Goal: Task Accomplishment & Management: Complete application form

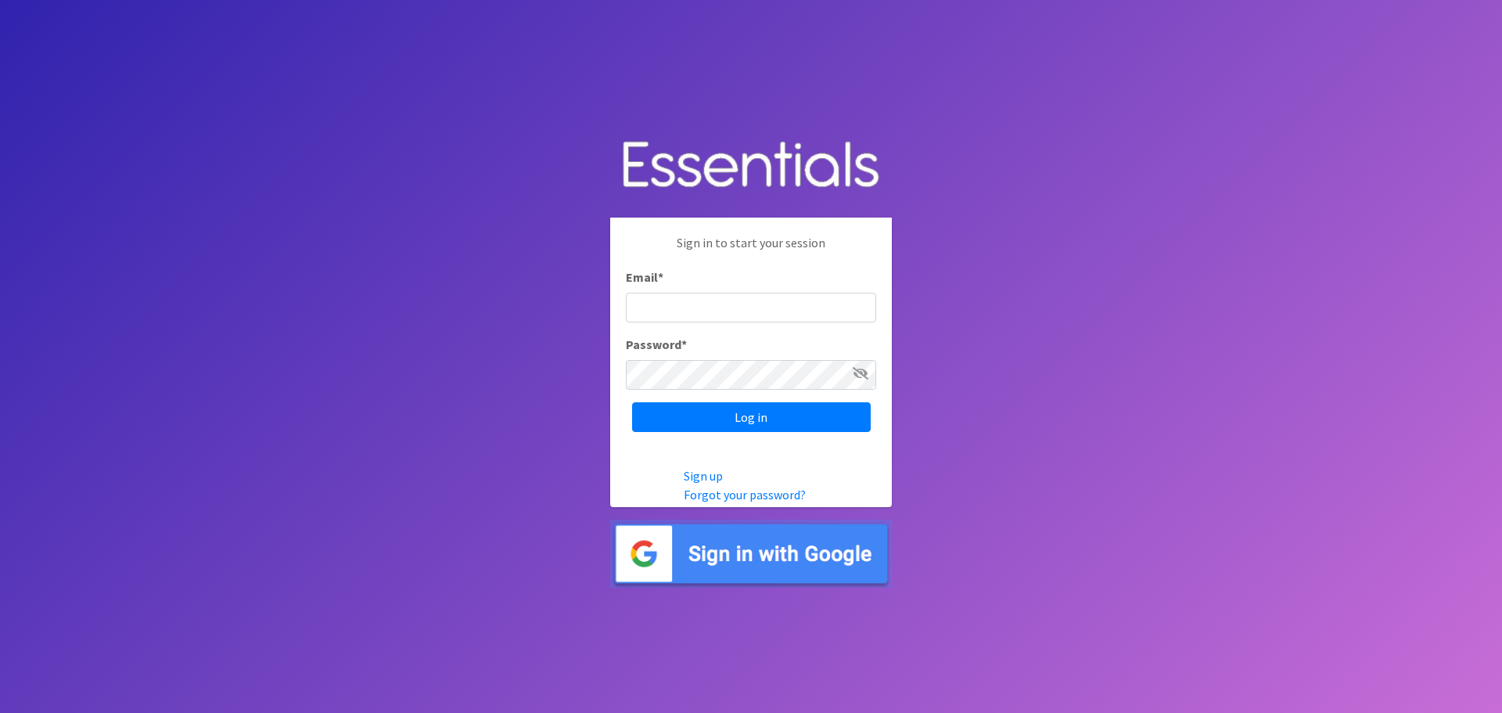
click at [650, 303] on input "Email *" at bounding box center [751, 308] width 250 height 30
type input "Jimwalsh@oasisnj.org"
click at [764, 412] on input "Log in" at bounding box center [751, 417] width 239 height 30
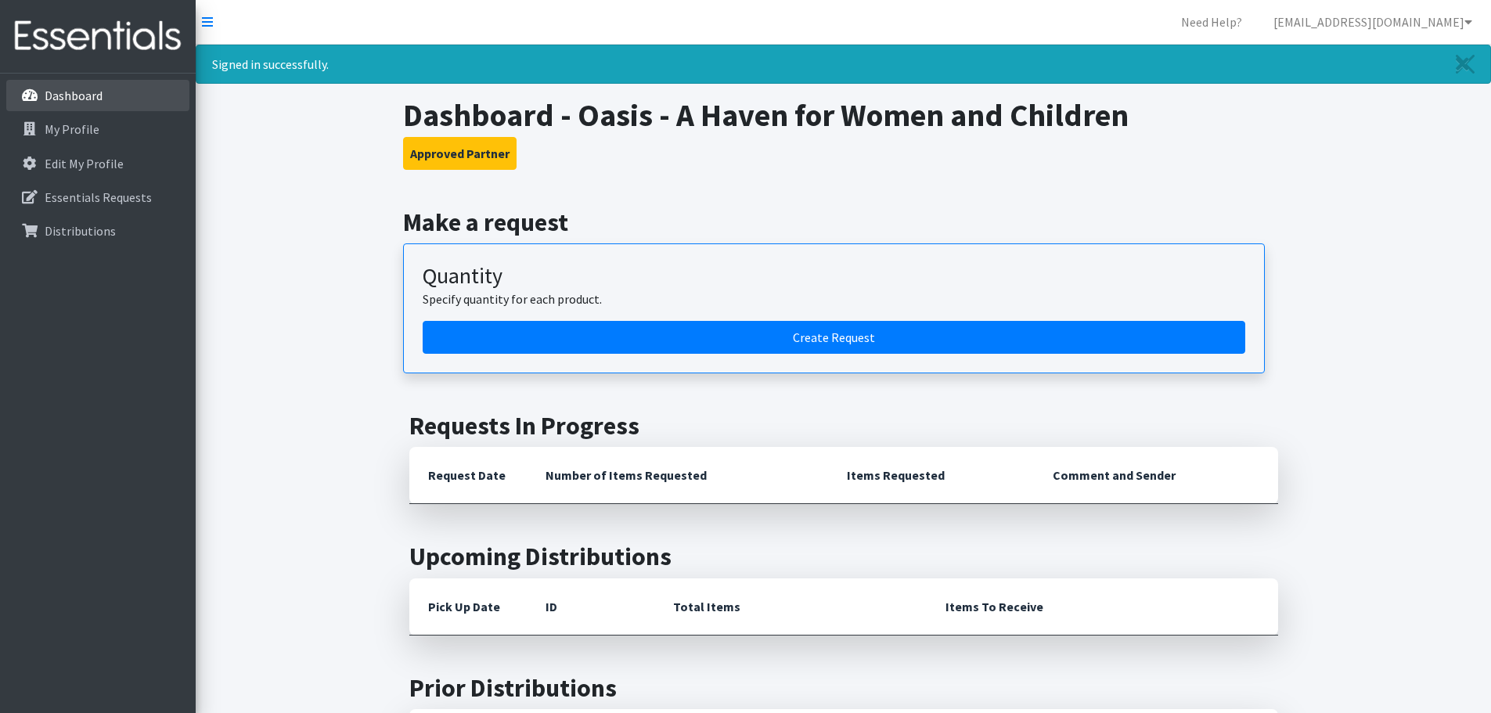
click at [52, 91] on p "Dashboard" at bounding box center [74, 96] width 58 height 16
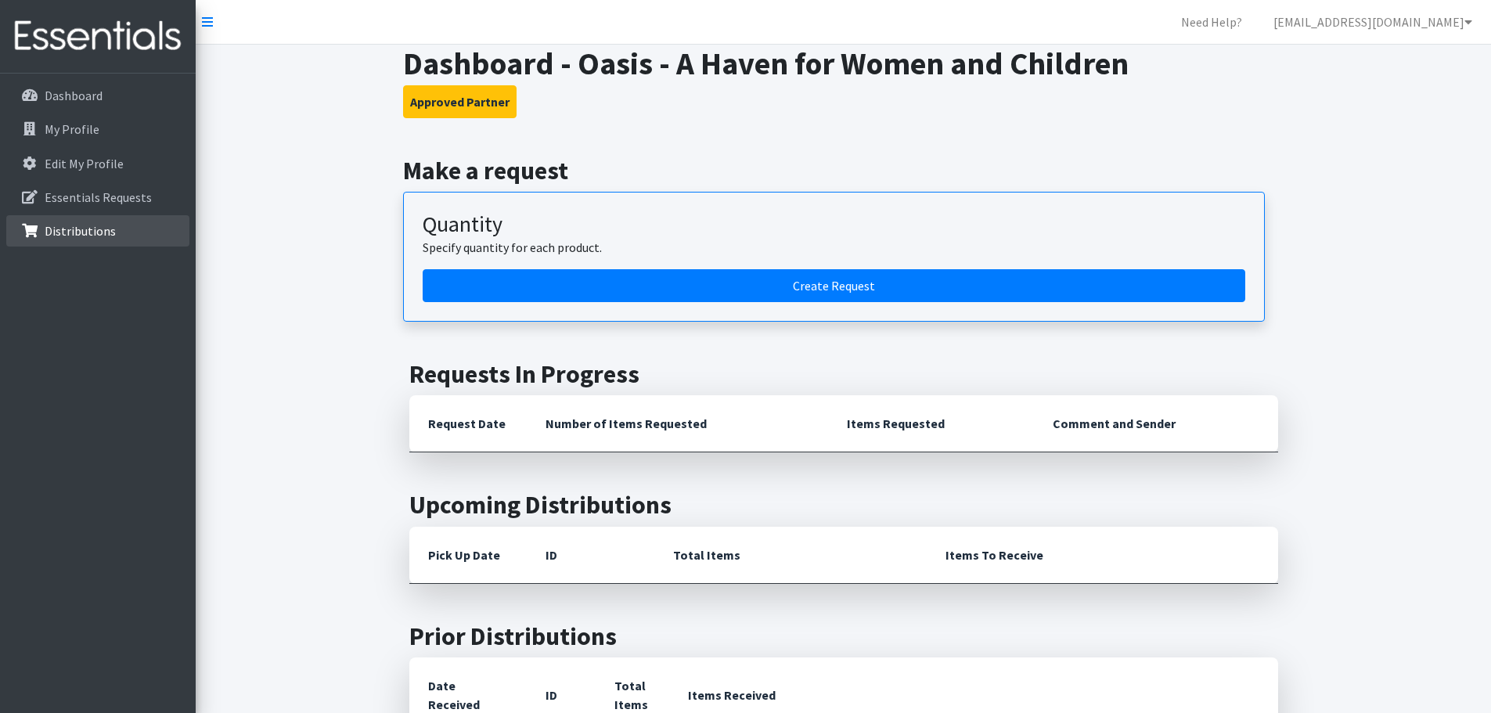
click at [60, 229] on p "Distributions" at bounding box center [80, 231] width 71 height 16
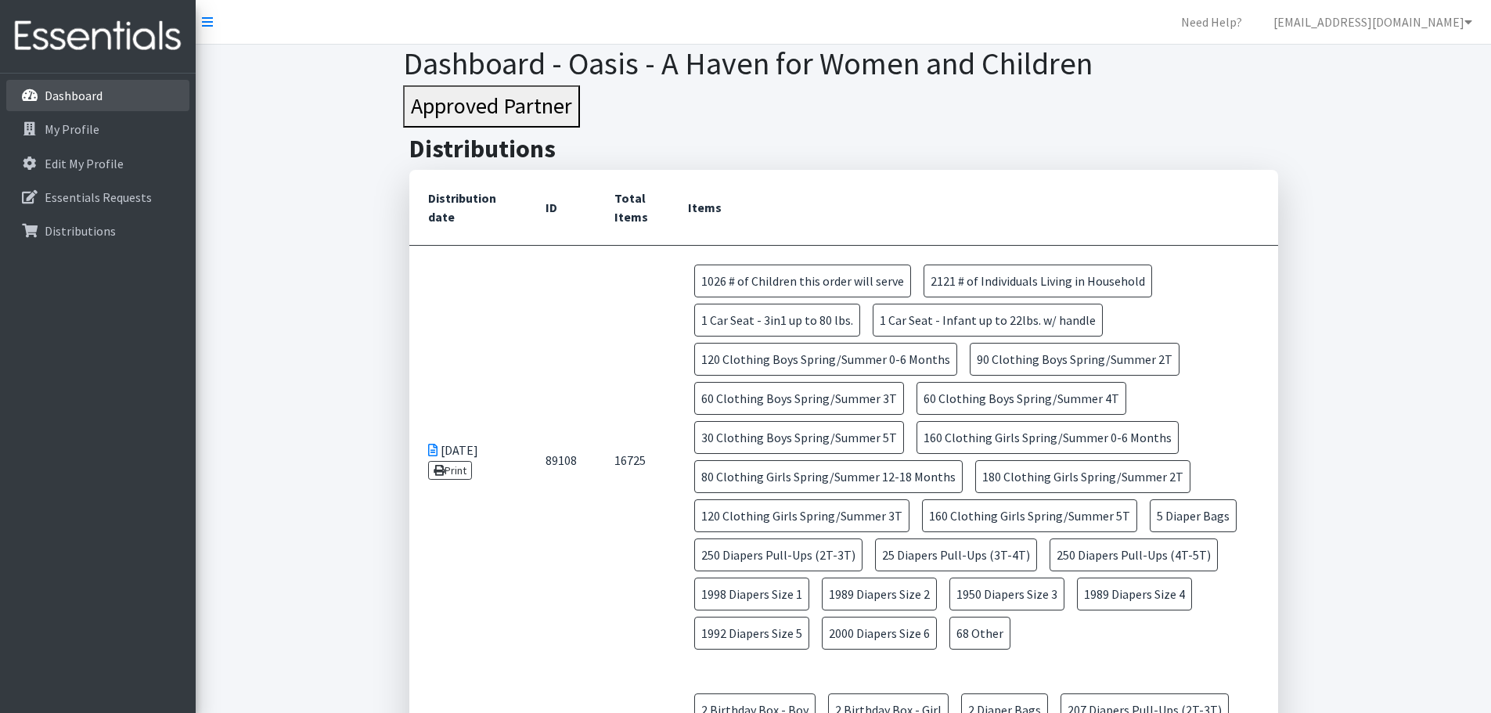
click at [54, 96] on p "Dashboard" at bounding box center [74, 96] width 58 height 16
click at [63, 100] on p "Dashboard" at bounding box center [74, 96] width 58 height 16
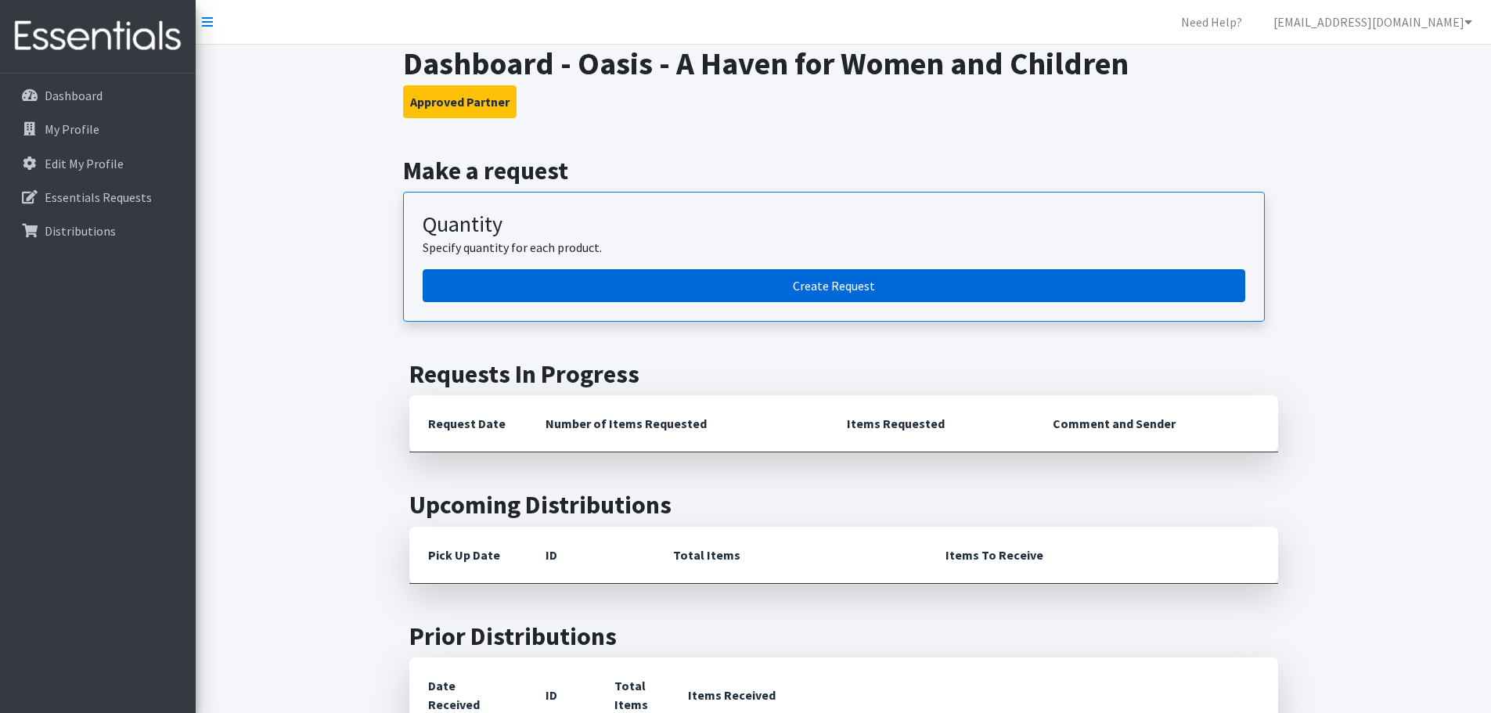
click at [832, 292] on link "Create Request" at bounding box center [834, 285] width 822 height 33
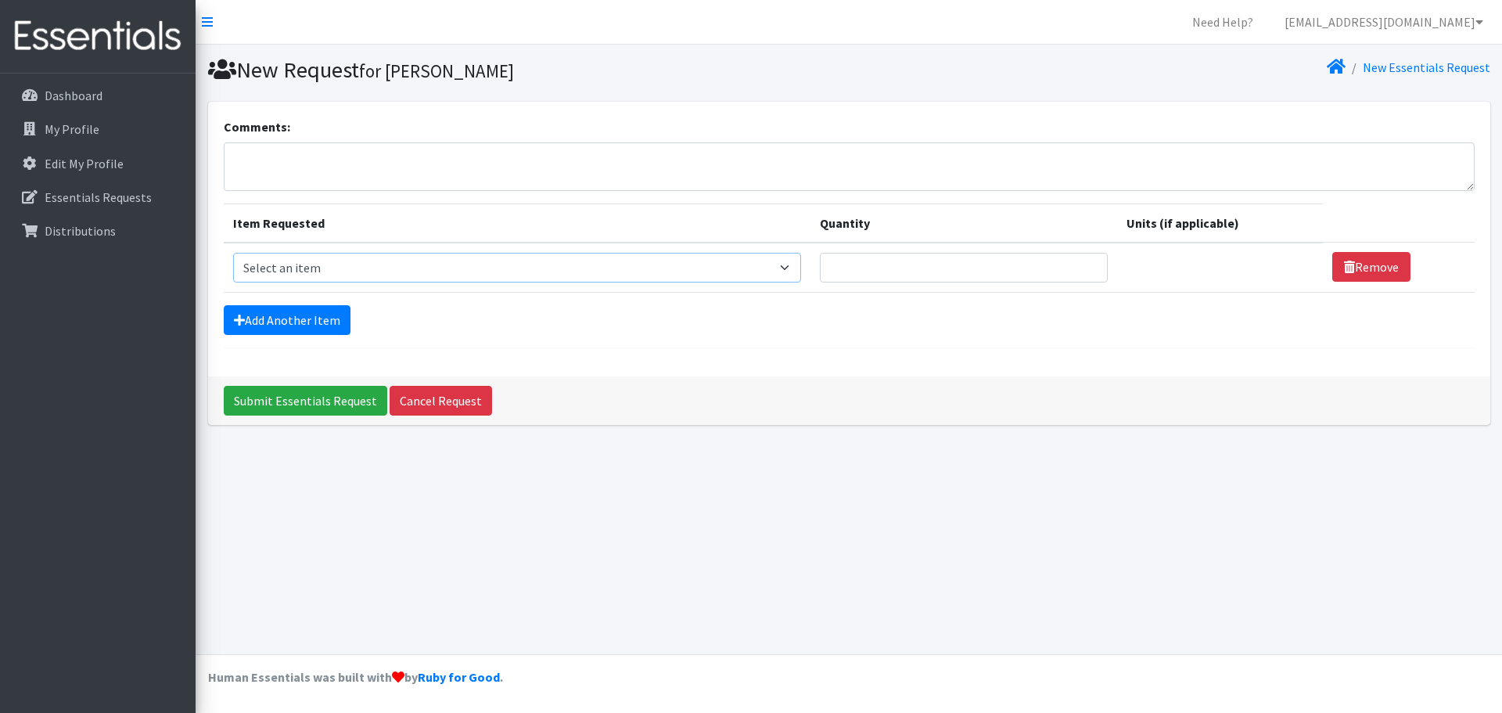
click at [796, 271] on select "Select an item # of Children this order will serve # of Individuals Living in H…" at bounding box center [517, 268] width 568 height 30
select select "15477"
click at [233, 253] on select "Select an item # of Children this order will serve # of Individuals Living in H…" at bounding box center [517, 268] width 568 height 30
click at [1068, 261] on input "1" at bounding box center [953, 268] width 284 height 30
click at [1070, 264] on input "2" at bounding box center [953, 268] width 284 height 30
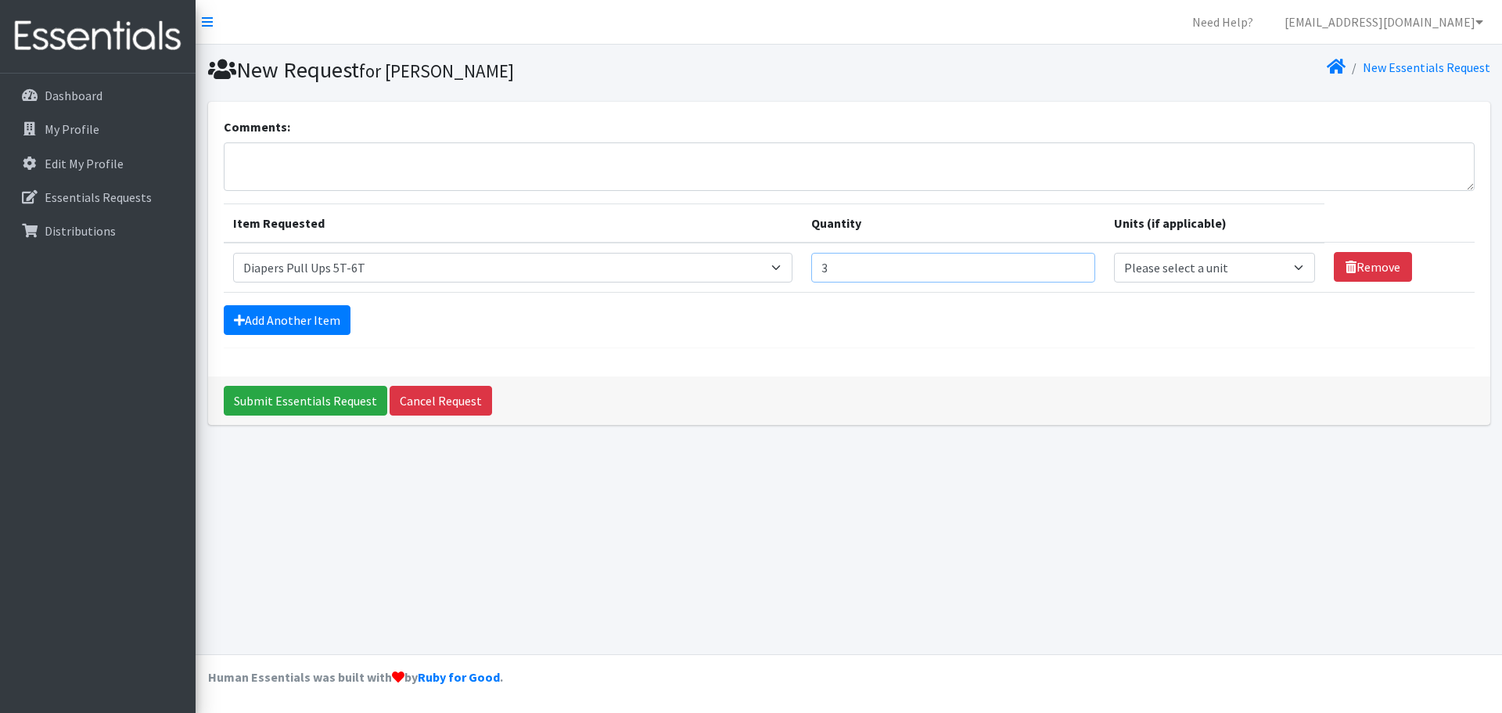
click at [1070, 264] on input "3" at bounding box center [953, 268] width 284 height 30
type input "4"
click at [1070, 264] on input "4" at bounding box center [953, 268] width 284 height 30
click at [1289, 268] on select "Please select a unit units Packs" at bounding box center [1215, 268] width 202 height 30
select select "Pack"
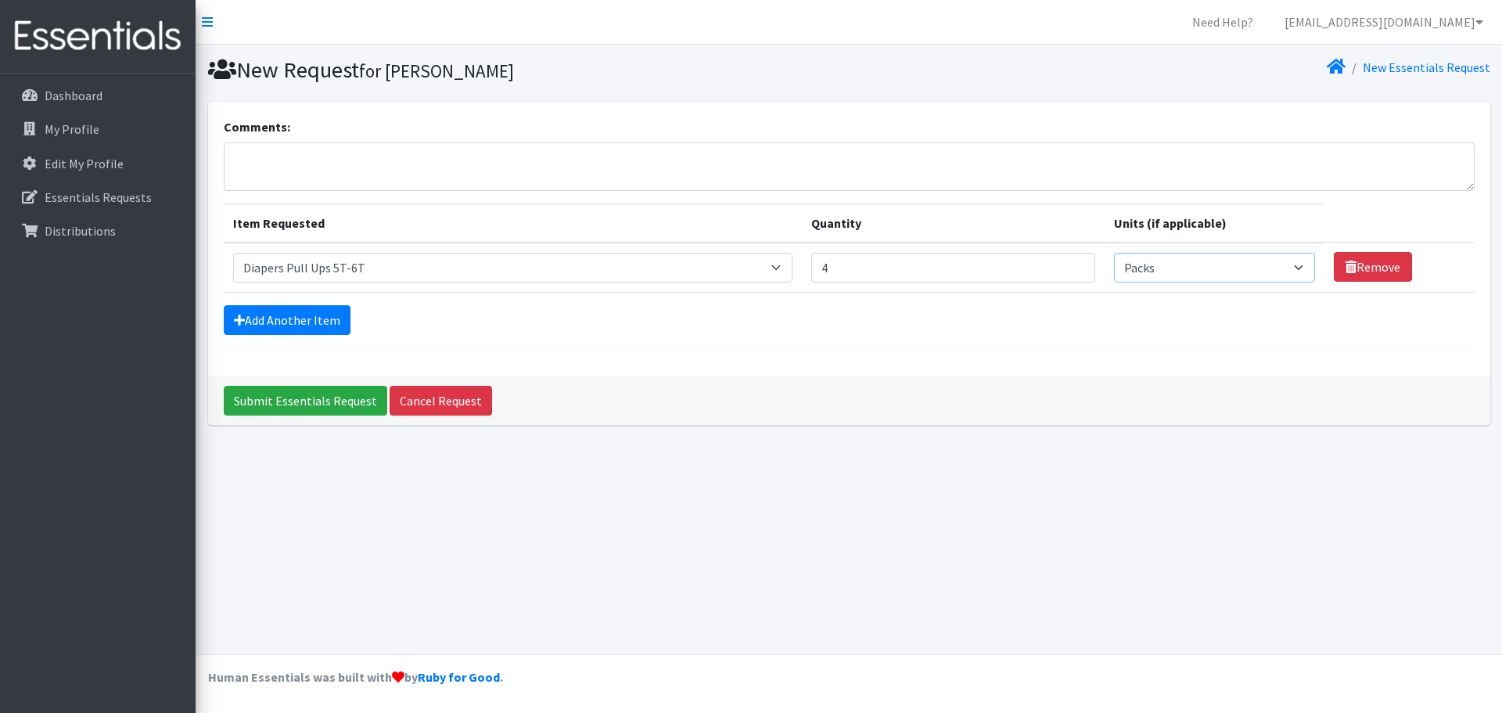
click at [1114, 253] on select "Please select a unit units Packs" at bounding box center [1215, 268] width 202 height 30
click at [268, 316] on link "Add Another Item" at bounding box center [287, 320] width 127 height 30
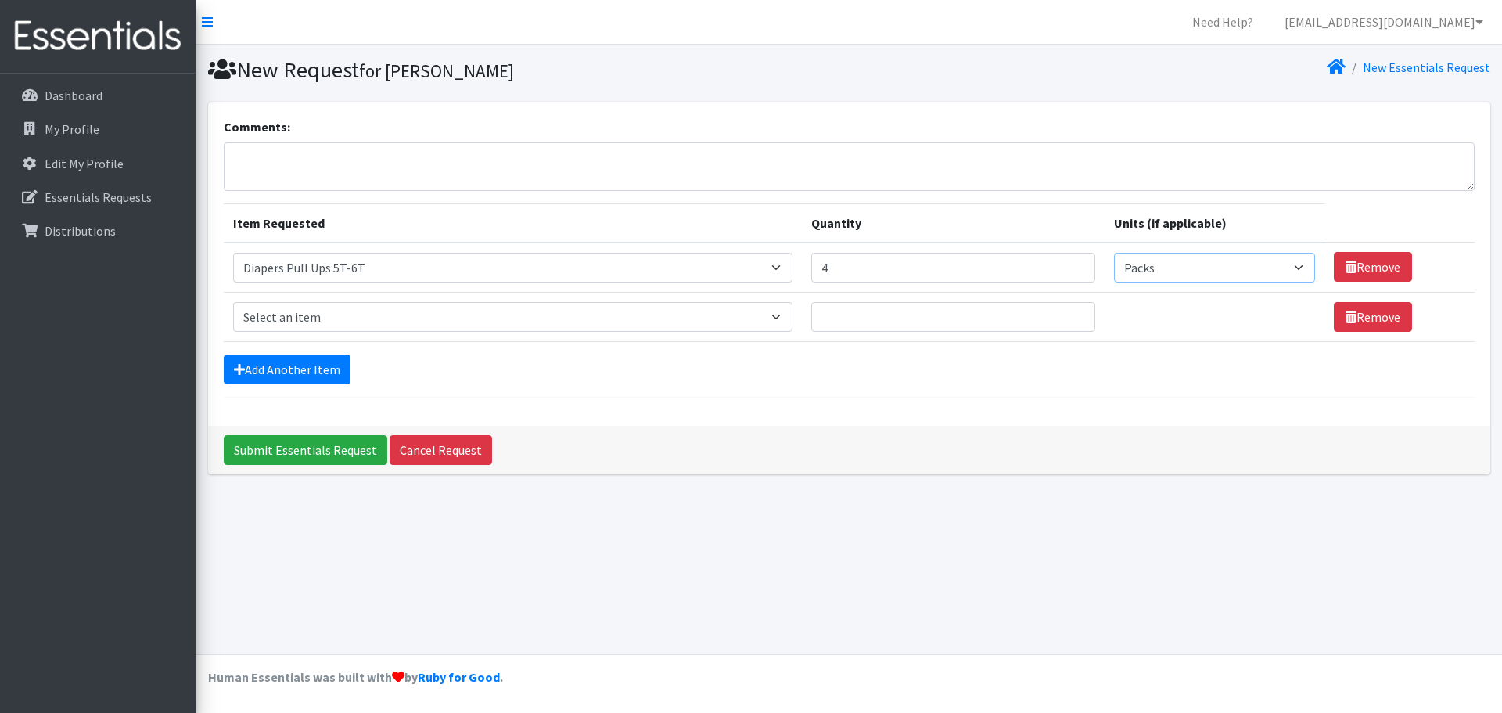
click at [1293, 265] on select "Please select a unit units Packs" at bounding box center [1215, 268] width 202 height 30
select select
click at [1114, 253] on select "Please select a unit units Packs" at bounding box center [1215, 268] width 202 height 30
click at [839, 264] on input "4" at bounding box center [953, 268] width 284 height 30
type input "5"
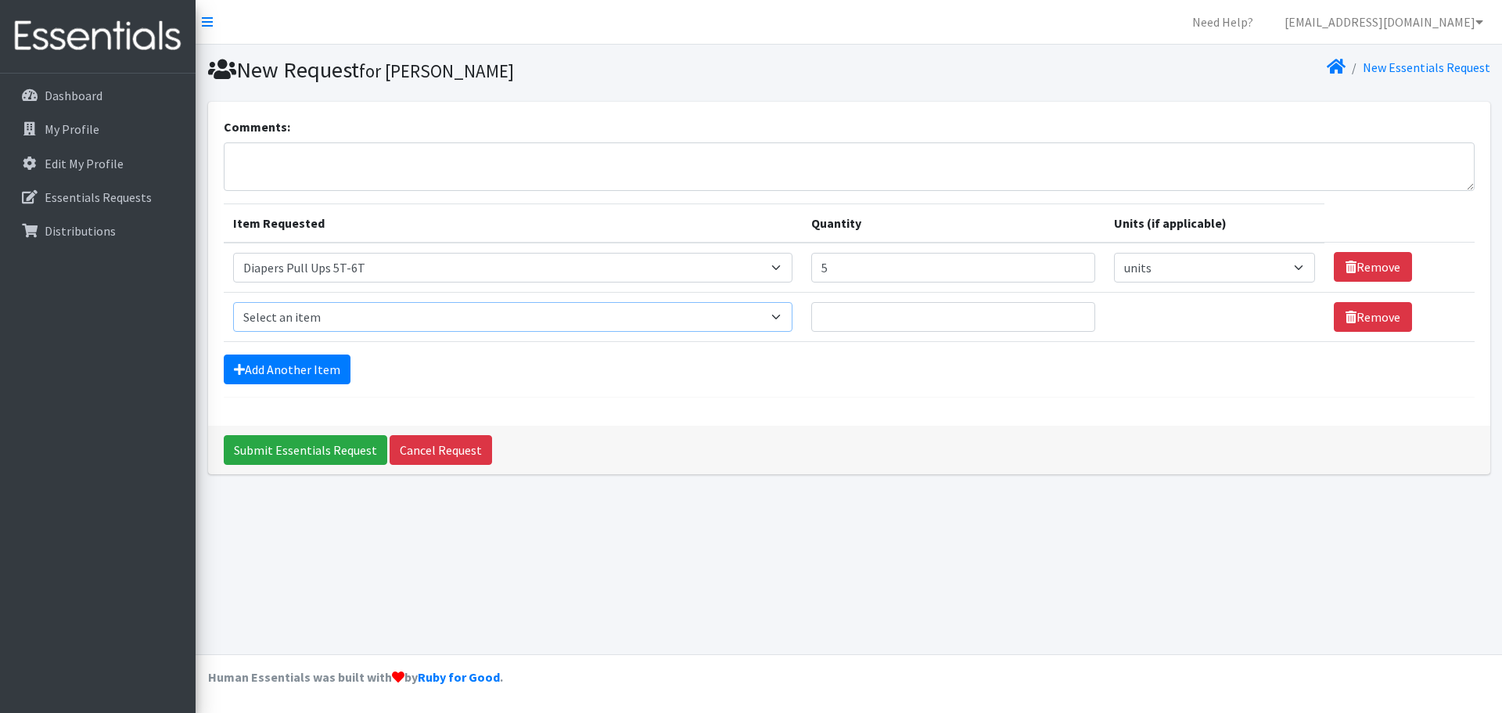
click at [777, 315] on select "Select an item # of Children this order will serve # of Individuals Living in H…" at bounding box center [512, 317] width 559 height 30
select select "1971"
click at [233, 302] on select "Select an item # of Children this order will serve # of Individuals Living in H…" at bounding box center [512, 317] width 559 height 30
click at [908, 315] on input "Quantity" at bounding box center [953, 317] width 284 height 30
type input "5"
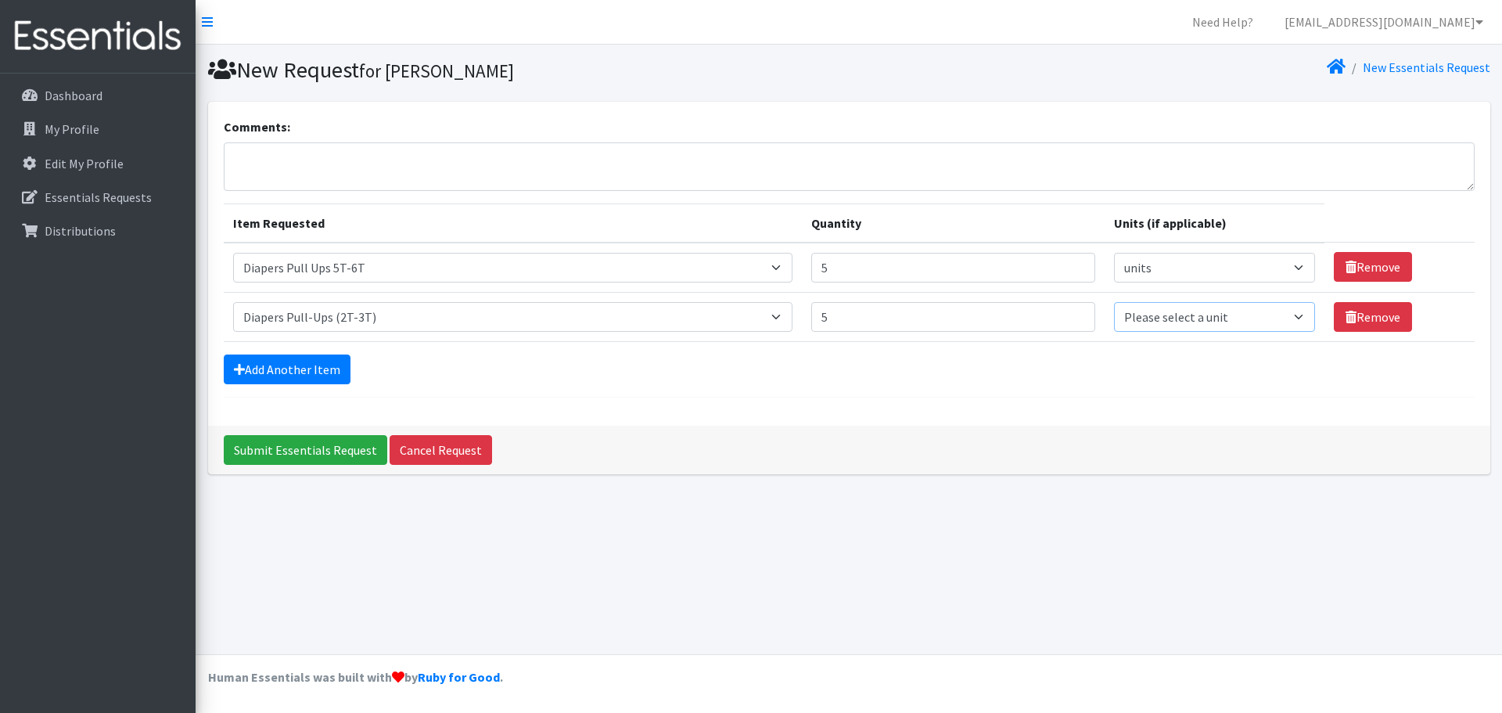
click at [1292, 317] on select "Please select a unit units Packs" at bounding box center [1215, 317] width 202 height 30
select select
click at [1114, 302] on select "Please select a unit units Packs" at bounding box center [1215, 317] width 202 height 30
click at [283, 366] on link "Add Another Item" at bounding box center [287, 369] width 127 height 30
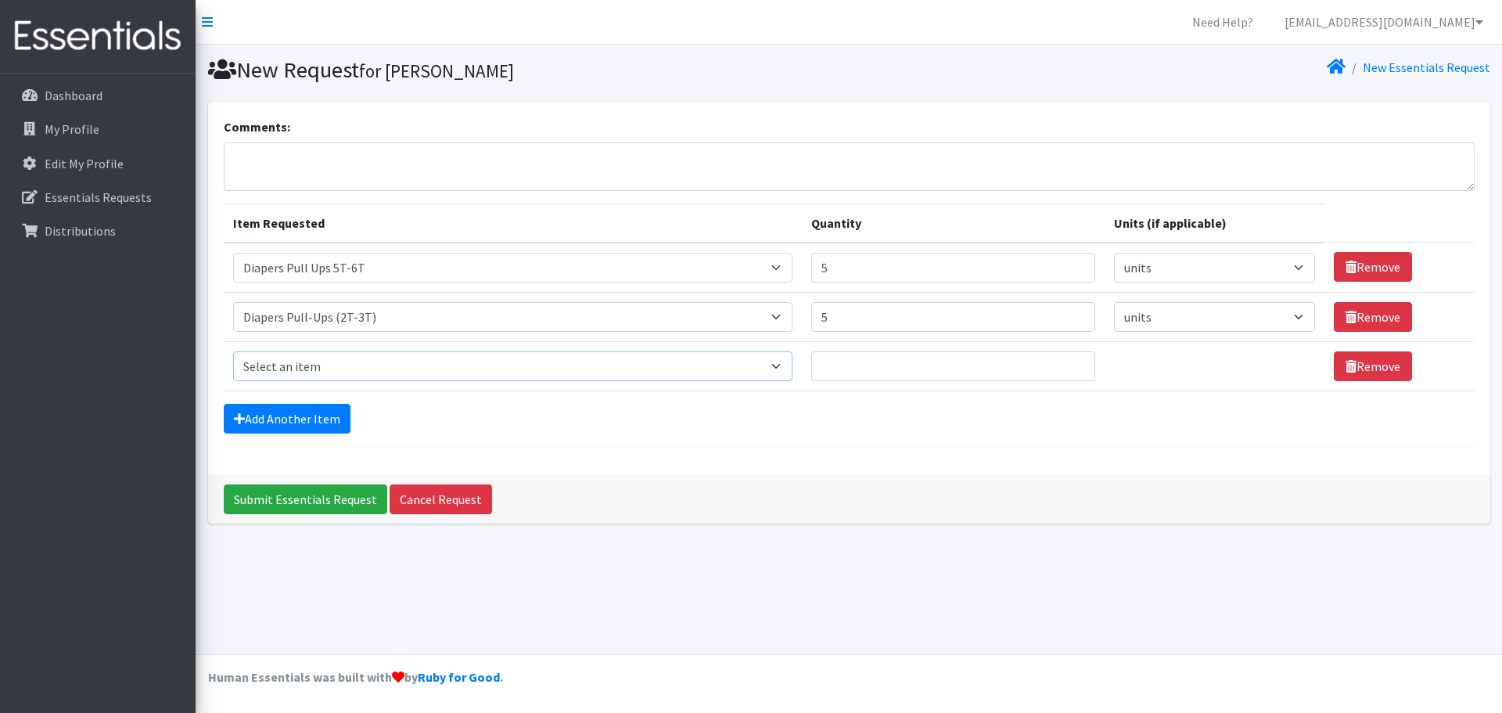
click at [782, 354] on select "Select an item # of Children this order will serve # of Individuals Living in H…" at bounding box center [512, 366] width 559 height 30
select select "1972"
click at [233, 351] on select "Select an item # of Children this order will serve # of Individuals Living in H…" at bounding box center [512, 366] width 559 height 30
click at [887, 368] on input "Quantity" at bounding box center [953, 366] width 284 height 30
type input "5"
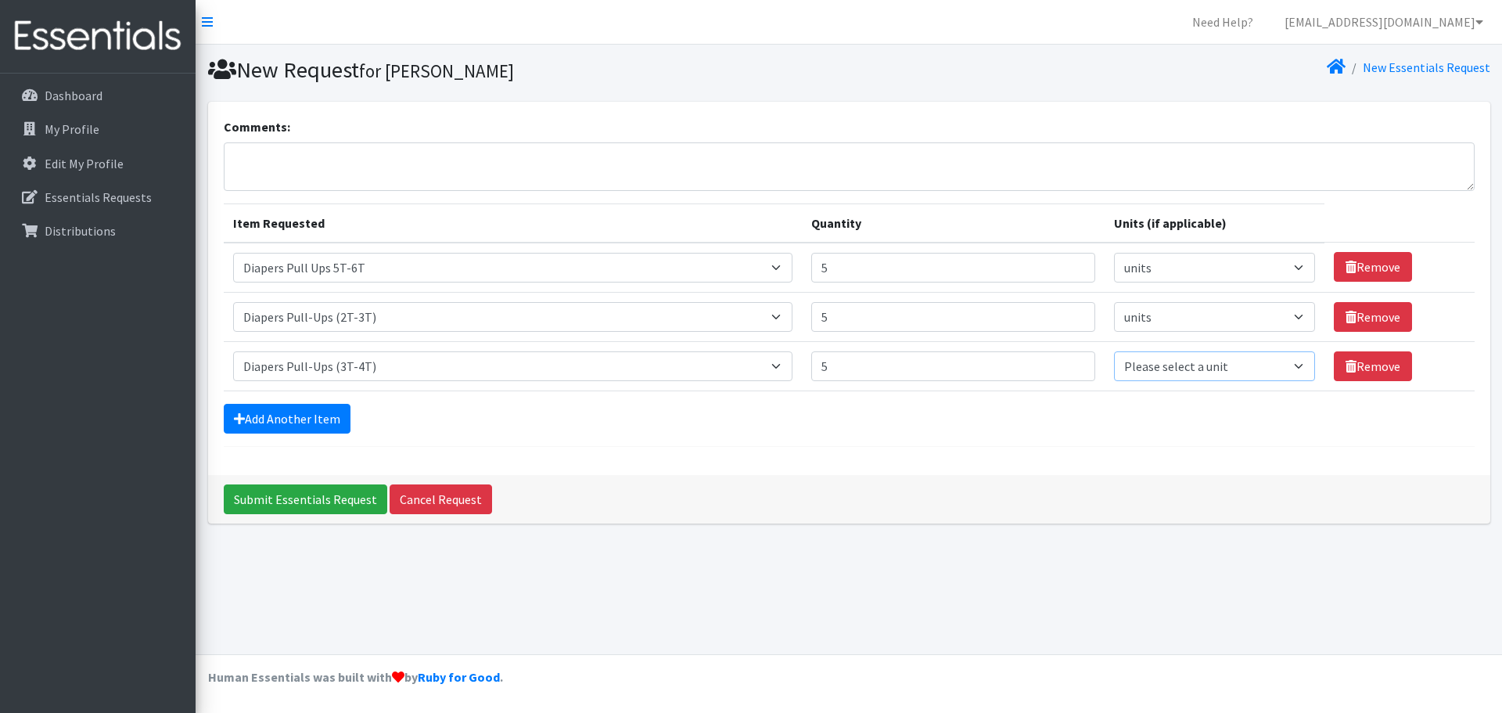
click at [1290, 362] on select "Please select a unit units Packs" at bounding box center [1215, 366] width 202 height 30
select select
click at [1114, 351] on select "Please select a unit units Packs" at bounding box center [1215, 366] width 202 height 30
click at [1178, 414] on div "Add Another Item" at bounding box center [849, 419] width 1251 height 30
click at [261, 418] on link "Add Another Item" at bounding box center [287, 419] width 127 height 30
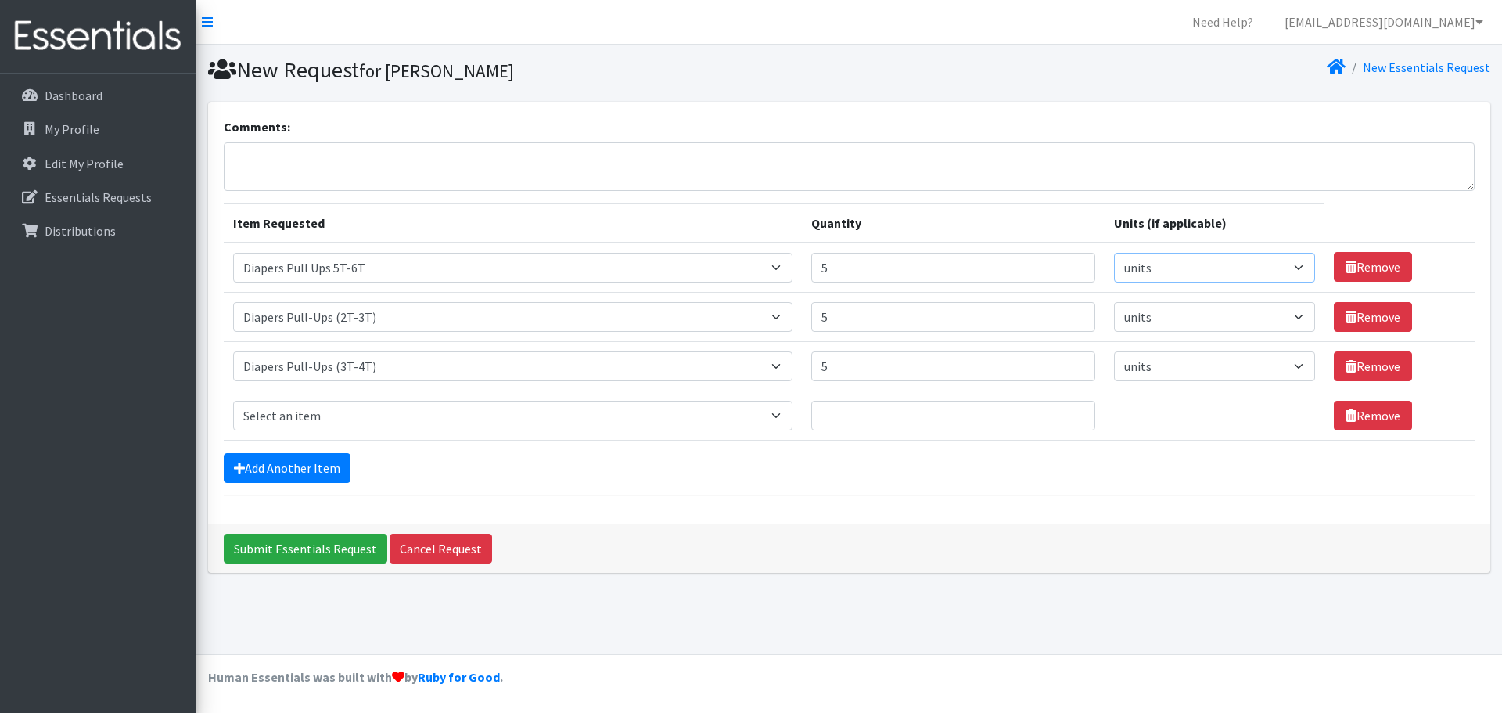
click at [1298, 261] on select "Please select a unit units Packs" at bounding box center [1215, 268] width 202 height 30
select select "Pack"
click at [1114, 253] on select "Please select a unit units Packs" at bounding box center [1215, 268] width 202 height 30
click at [1302, 315] on select "Please select a unit units Packs" at bounding box center [1215, 317] width 202 height 30
select select "Pack"
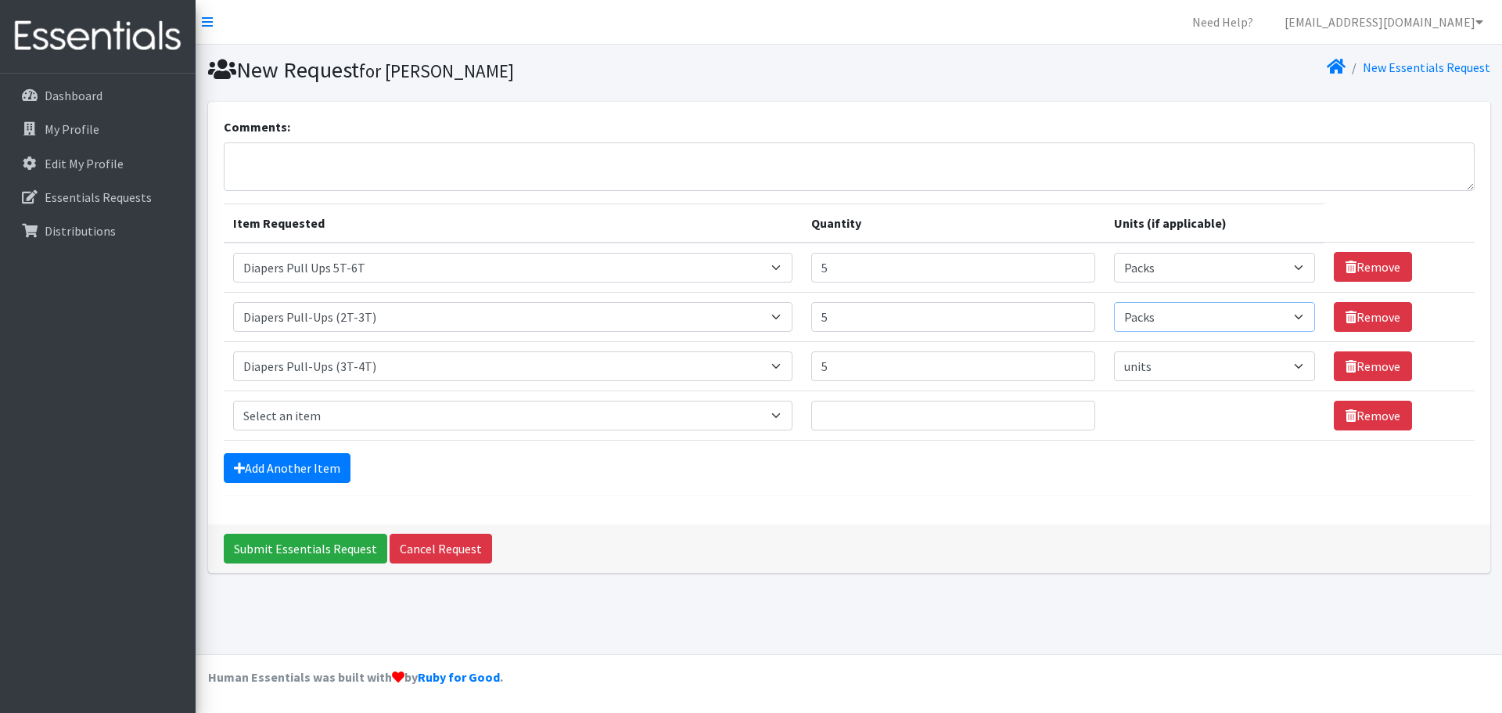
click at [1114, 302] on select "Please select a unit units Packs" at bounding box center [1215, 317] width 202 height 30
click at [1285, 363] on select "Please select a unit units Packs" at bounding box center [1215, 366] width 202 height 30
select select "Pack"
click at [1114, 351] on select "Please select a unit units Packs" at bounding box center [1215, 366] width 202 height 30
click at [778, 409] on select "Select an item # of Children this order will serve # of Individuals Living in H…" at bounding box center [512, 416] width 559 height 30
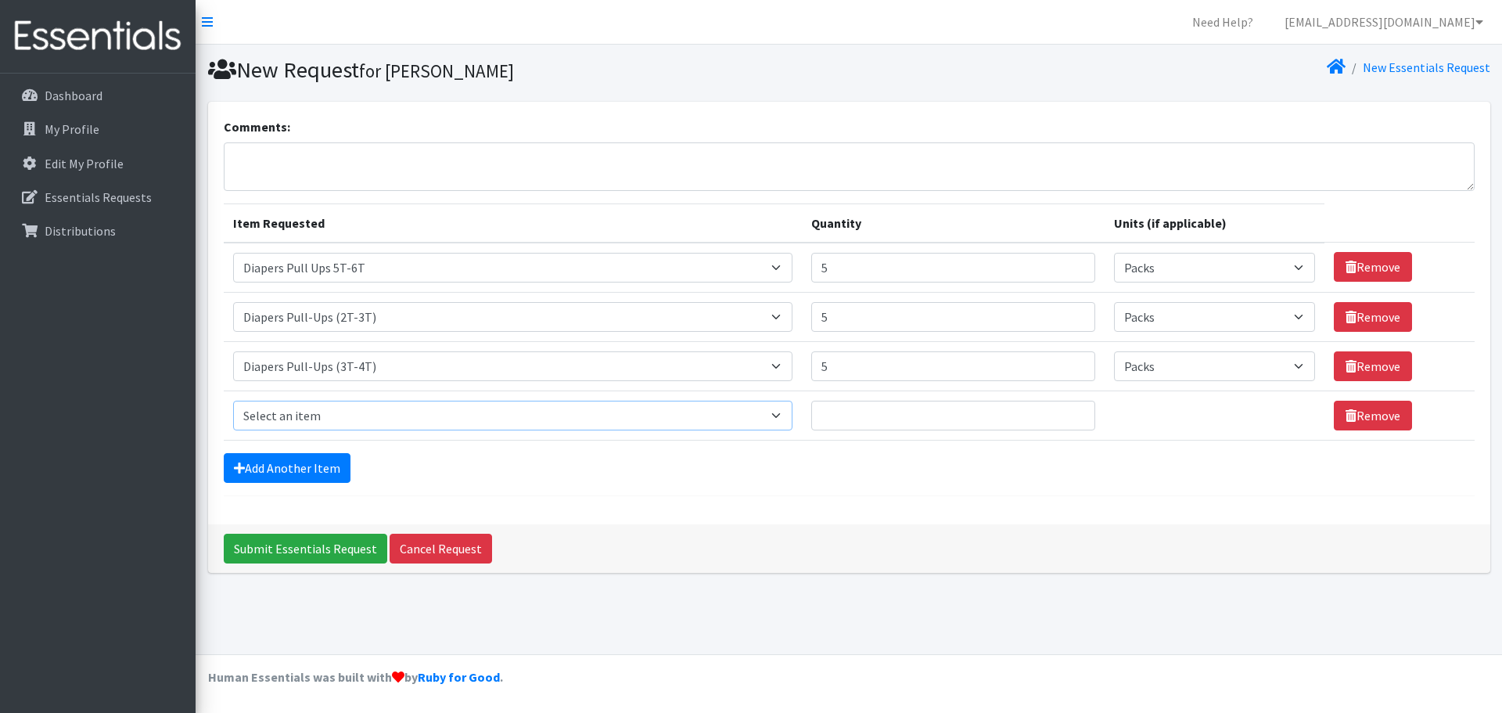
click at [786, 415] on select "Select an item # of Children this order will serve # of Individuals Living in H…" at bounding box center [512, 416] width 559 height 30
select select "1973"
click at [233, 401] on select "Select an item # of Children this order will serve # of Individuals Living in H…" at bounding box center [512, 416] width 559 height 30
click at [850, 413] on input "Quantity" at bounding box center [953, 416] width 284 height 30
type input "5"
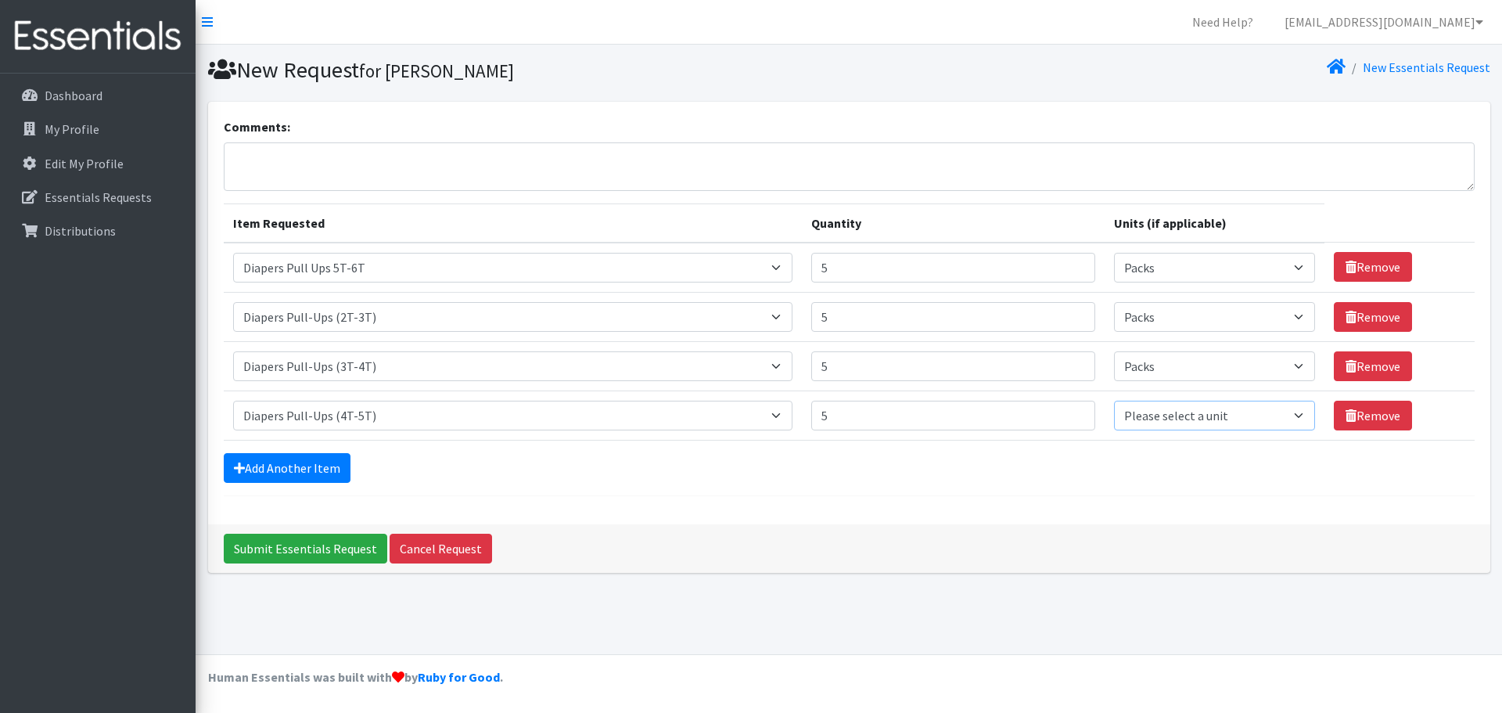
click at [1291, 409] on select "Please select a unit units Packs" at bounding box center [1215, 416] width 202 height 30
select select "Pack"
click at [1114, 401] on select "Please select a unit units Packs" at bounding box center [1215, 416] width 202 height 30
click at [276, 472] on link "Add Another Item" at bounding box center [287, 468] width 127 height 30
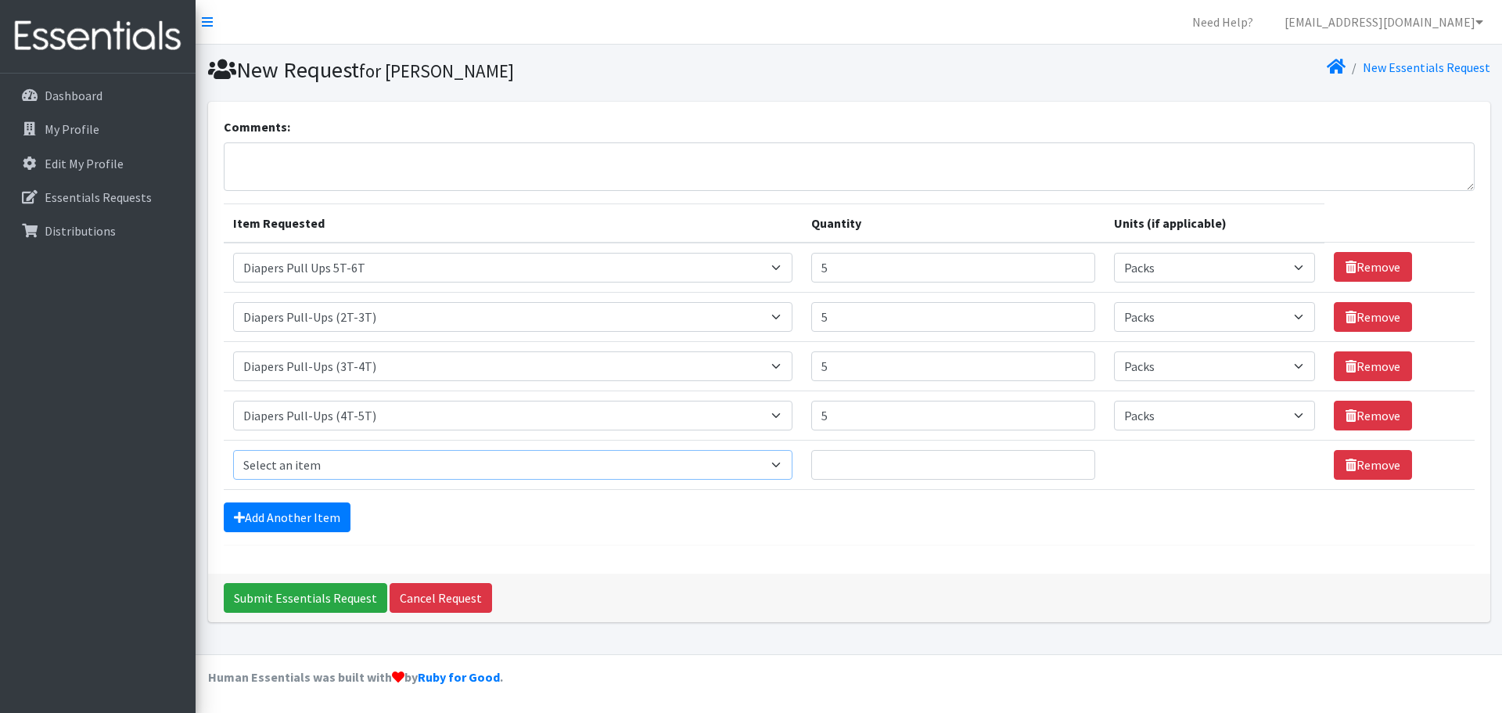
click at [786, 462] on select "Select an item # of Children this order will serve # of Individuals Living in H…" at bounding box center [512, 465] width 559 height 30
select select "11425"
click at [233, 450] on select "Select an item # of Children this order will serve # of Individuals Living in H…" at bounding box center [512, 465] width 559 height 30
click at [857, 468] on input "Quantity" at bounding box center [953, 465] width 284 height 30
type input "2"
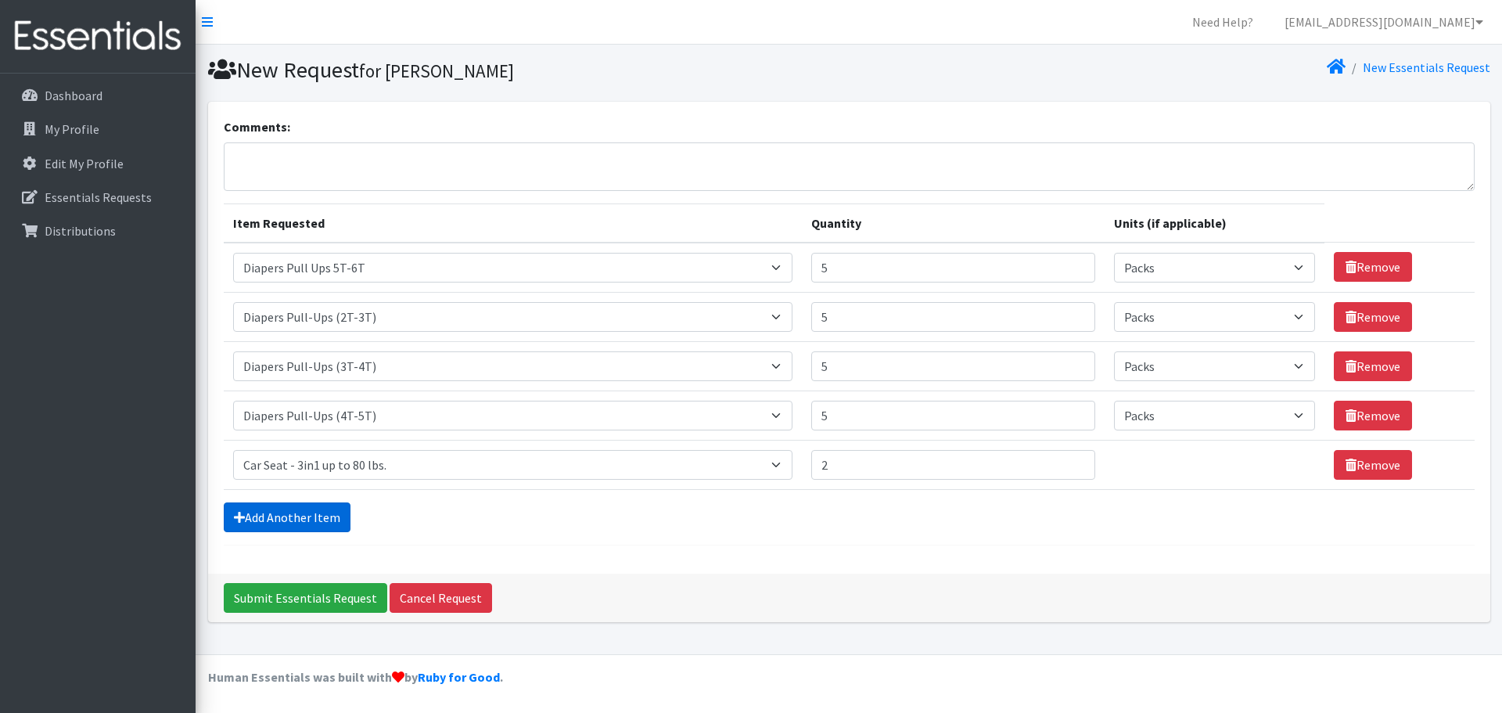
click at [296, 507] on link "Add Another Item" at bounding box center [287, 517] width 127 height 30
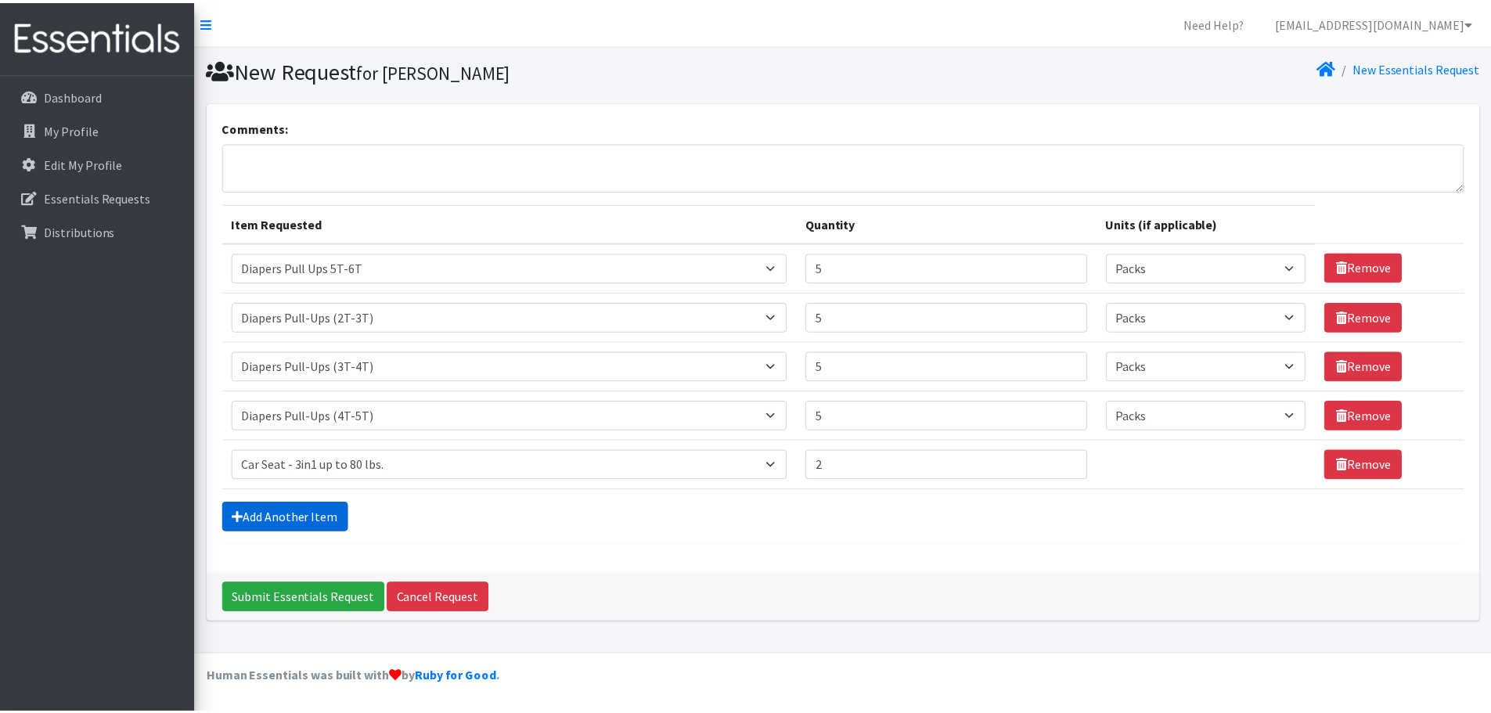
scroll to position [30, 0]
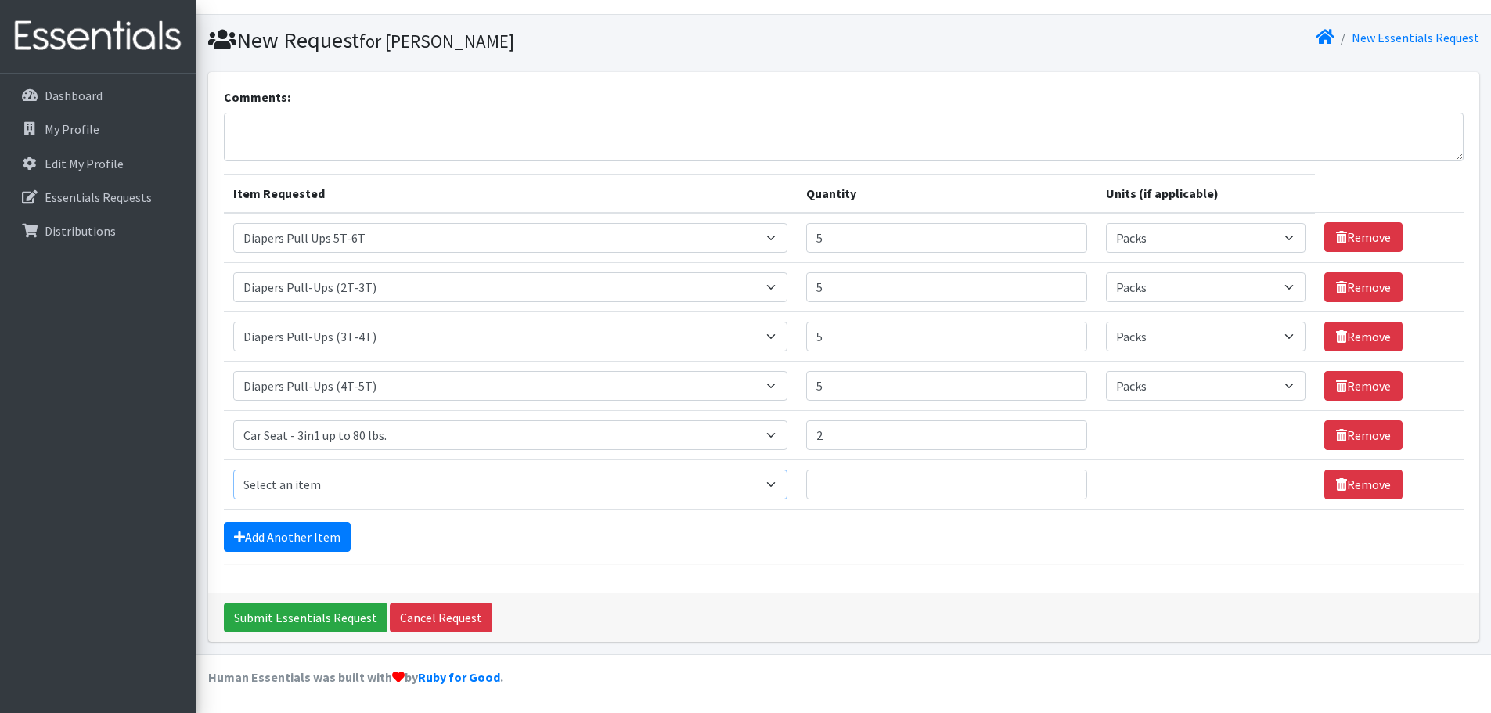
click at [782, 480] on select "Select an item # of Children this order will serve # of Individuals Living in H…" at bounding box center [510, 484] width 554 height 30
click at [779, 488] on select "Select an item # of Children this order will serve # of Individuals Living in H…" at bounding box center [510, 484] width 554 height 30
select select "7173"
click at [233, 469] on select "Select an item # of Children this order will serve # of Individuals Living in H…" at bounding box center [510, 484] width 554 height 30
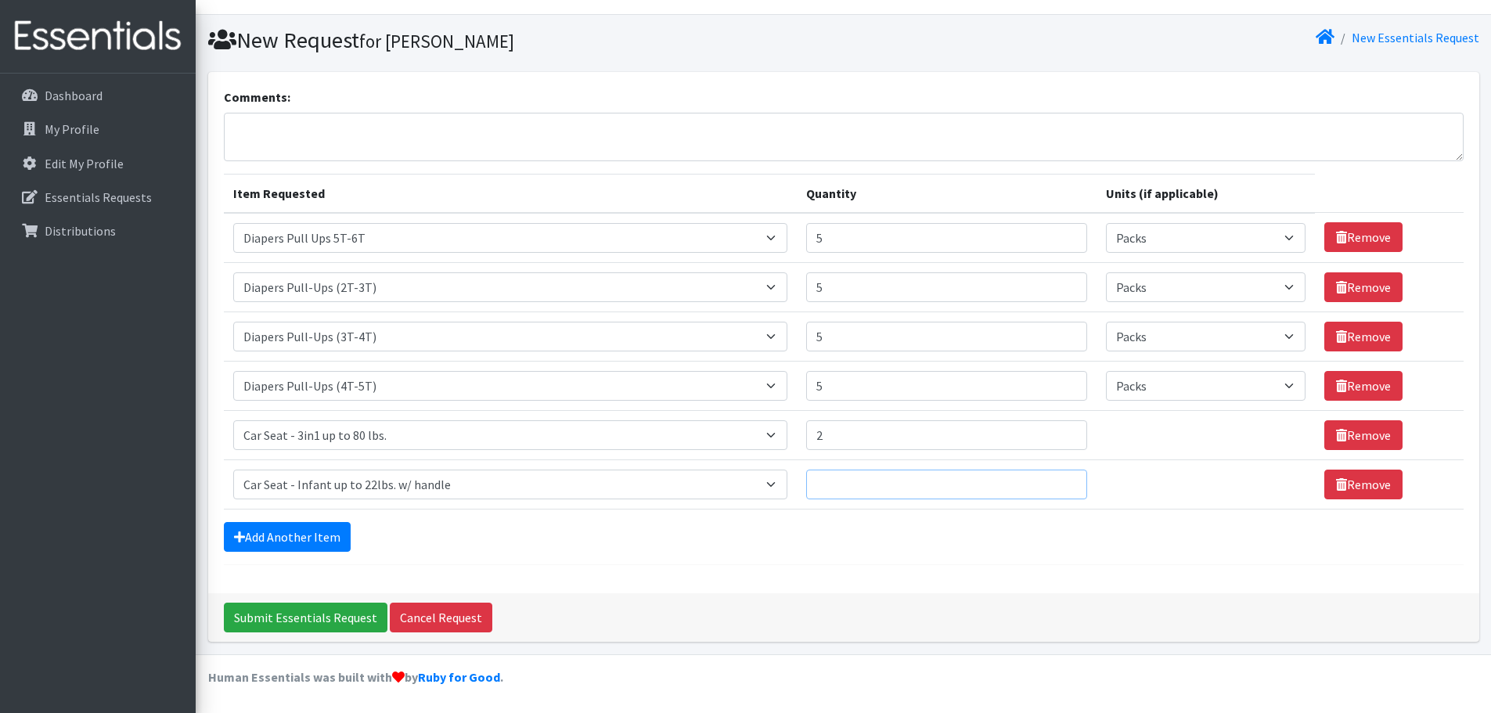
click at [861, 486] on input "Quantity" at bounding box center [946, 484] width 281 height 30
type input "2"
click at [264, 529] on link "Add Another Item" at bounding box center [287, 537] width 127 height 30
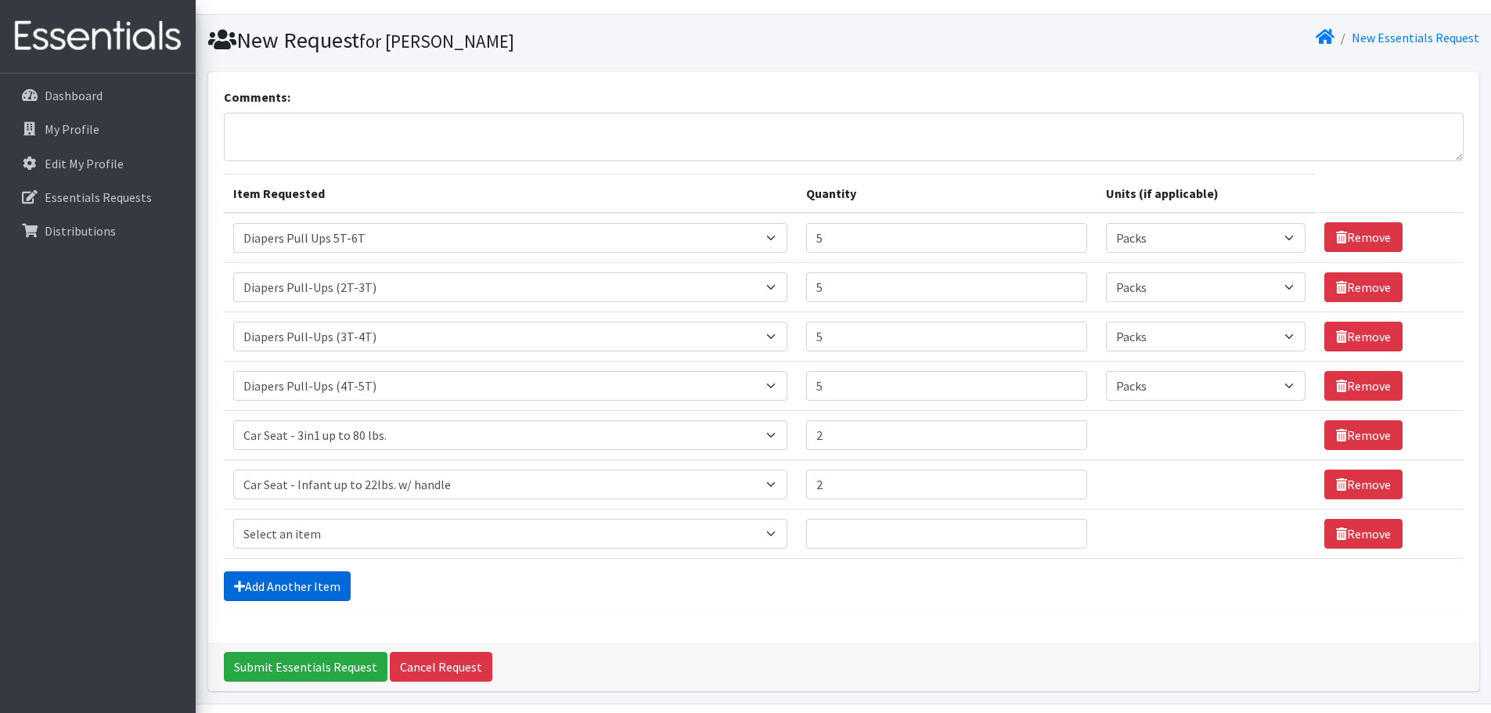
scroll to position [79, 0]
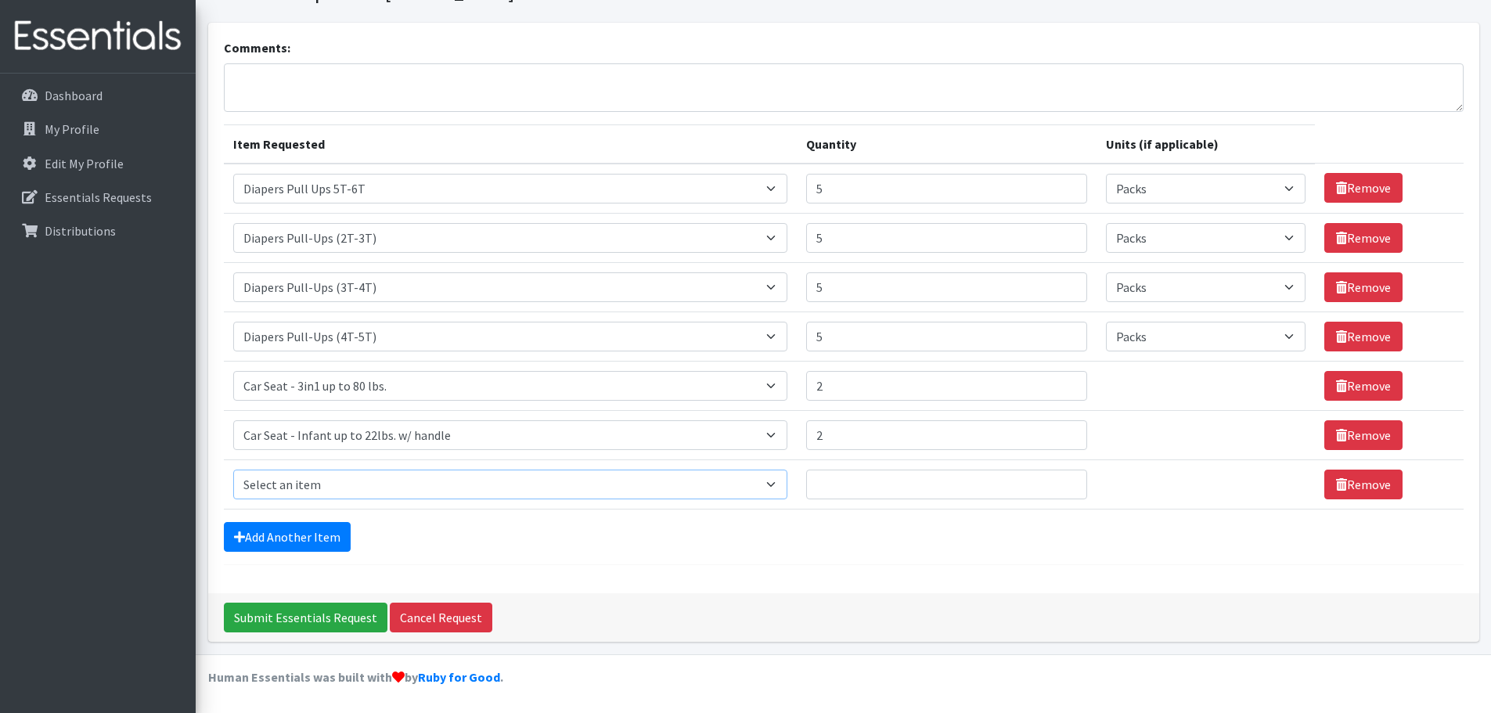
click at [773, 479] on select "Select an item # of Children this order will serve # of Individuals Living in H…" at bounding box center [510, 484] width 554 height 30
select select "1964"
click at [233, 469] on select "Select an item # of Children this order will serve # of Individuals Living in H…" at bounding box center [510, 484] width 554 height 30
click at [1282, 482] on select "Please select a unit units Packs" at bounding box center [1206, 484] width 200 height 30
select select "Pack"
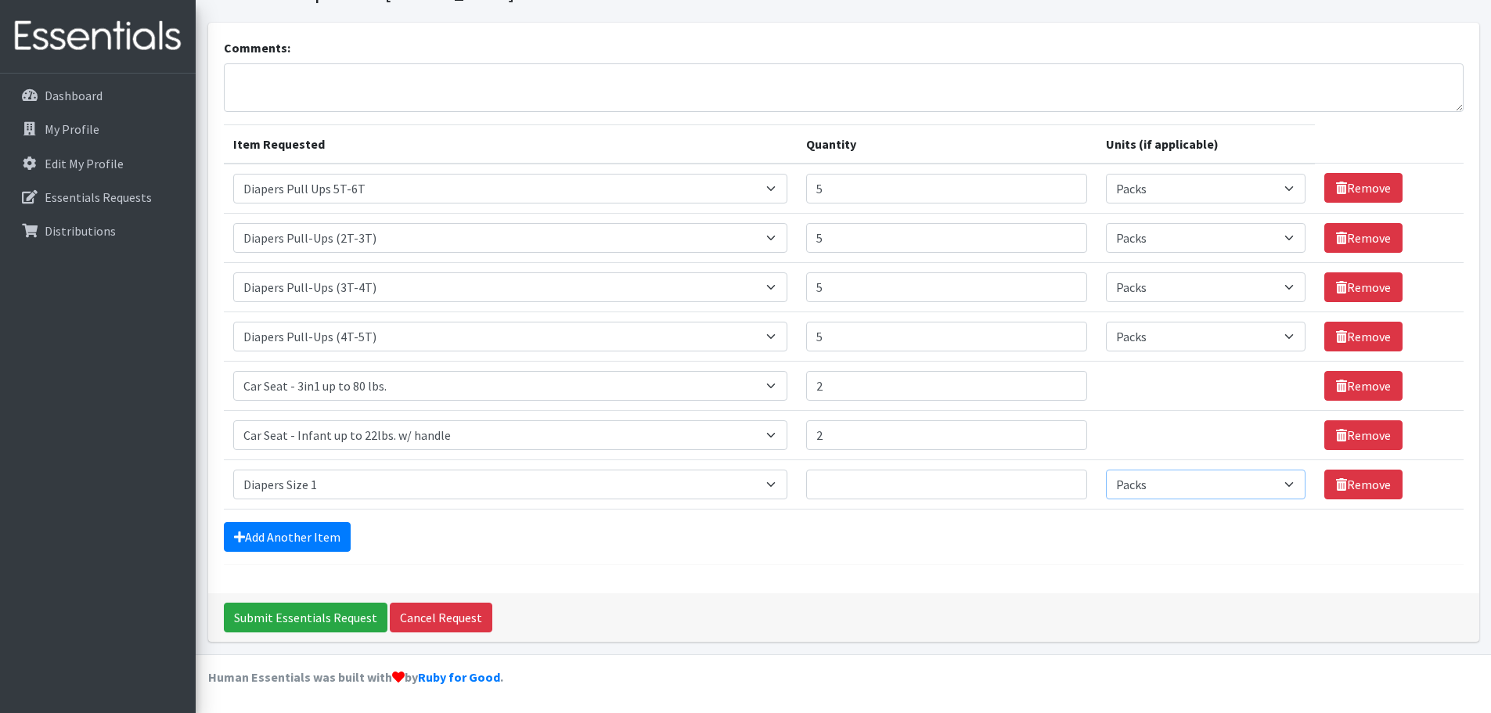
click at [1106, 469] on select "Please select a unit units Packs" at bounding box center [1206, 484] width 200 height 30
click at [847, 483] on input "Quantity" at bounding box center [946, 484] width 281 height 30
type input "15"
click at [310, 544] on link "Add Another Item" at bounding box center [287, 537] width 127 height 30
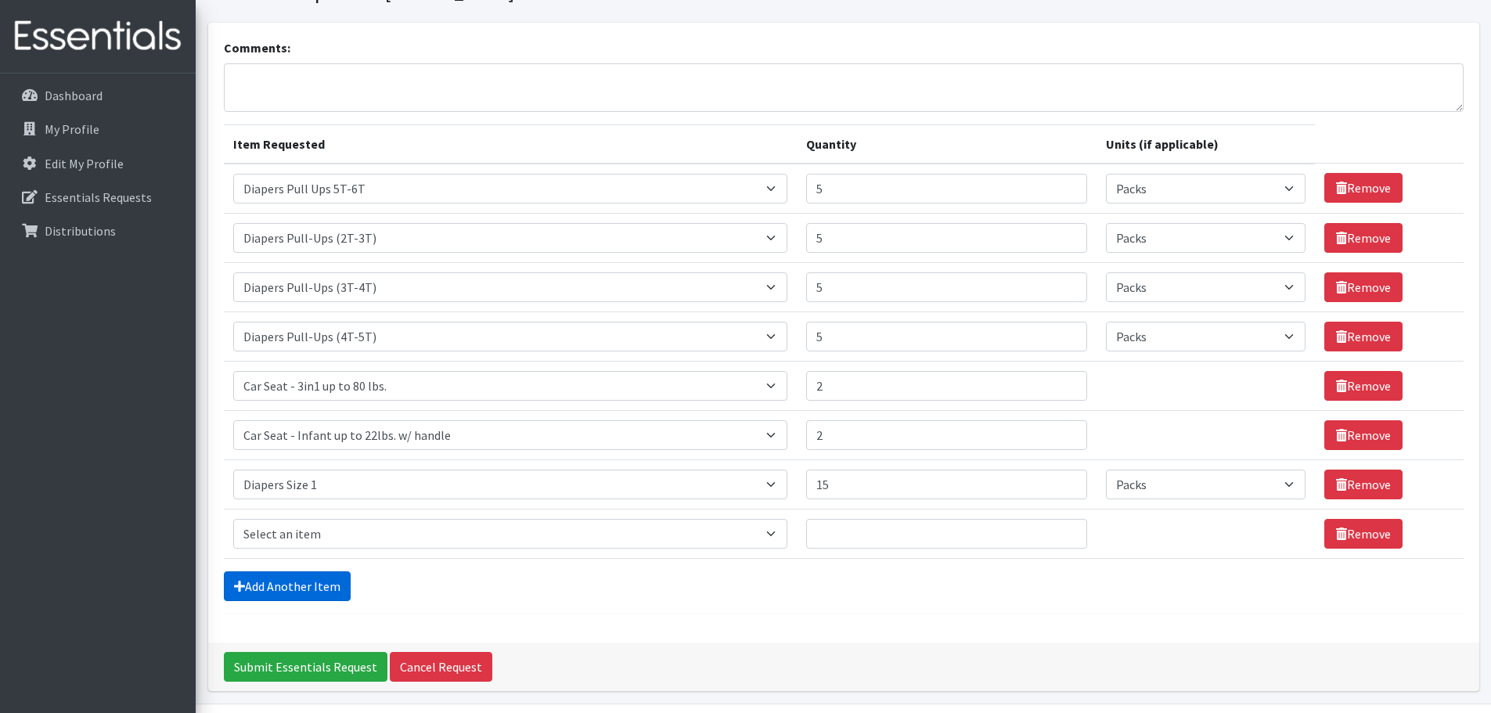
scroll to position [128, 0]
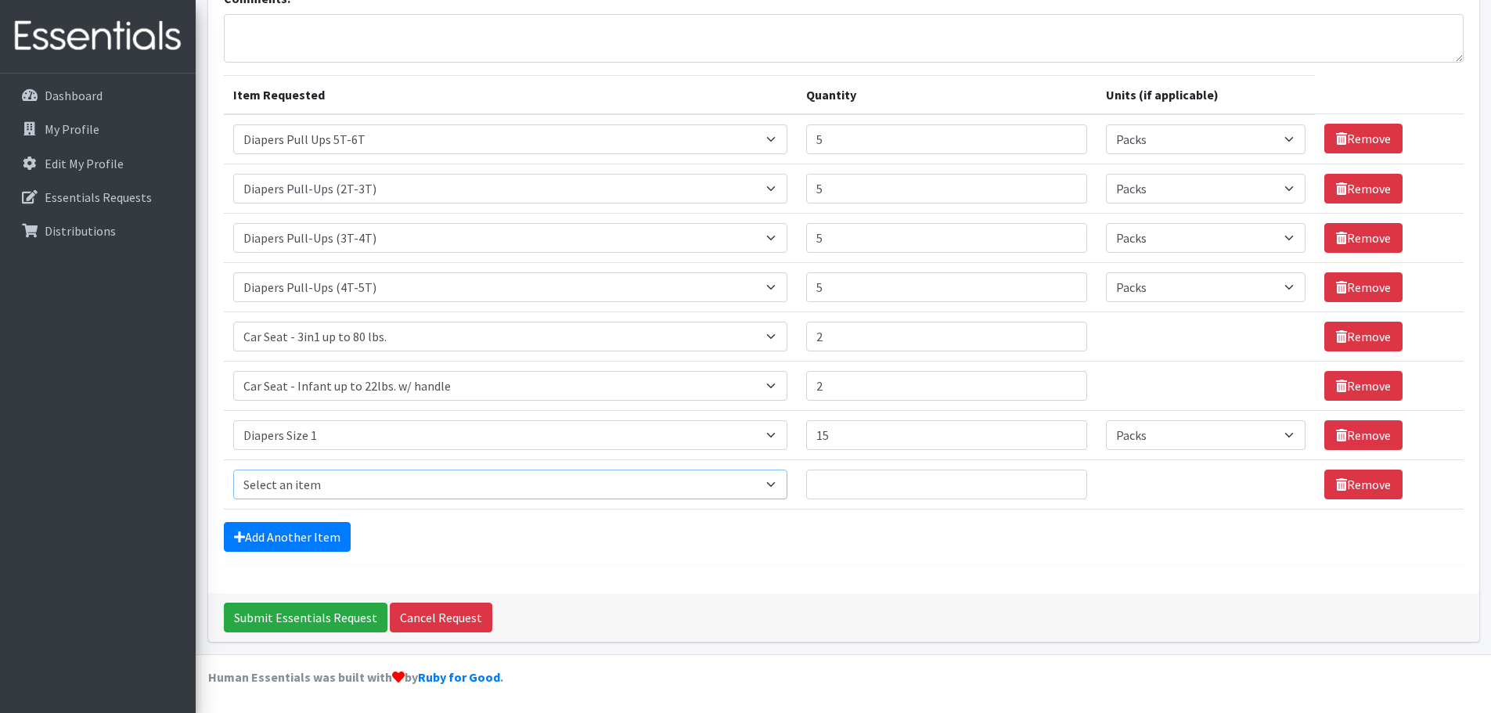
click at [779, 482] on select "Select an item # of Children this order will serve # of Individuals Living in H…" at bounding box center [510, 484] width 554 height 30
select select "1965"
click at [233, 469] on select "Select an item # of Children this order will serve # of Individuals Living in H…" at bounding box center [510, 484] width 554 height 30
click at [830, 487] on input "Quantity" at bounding box center [946, 484] width 281 height 30
type input "15"
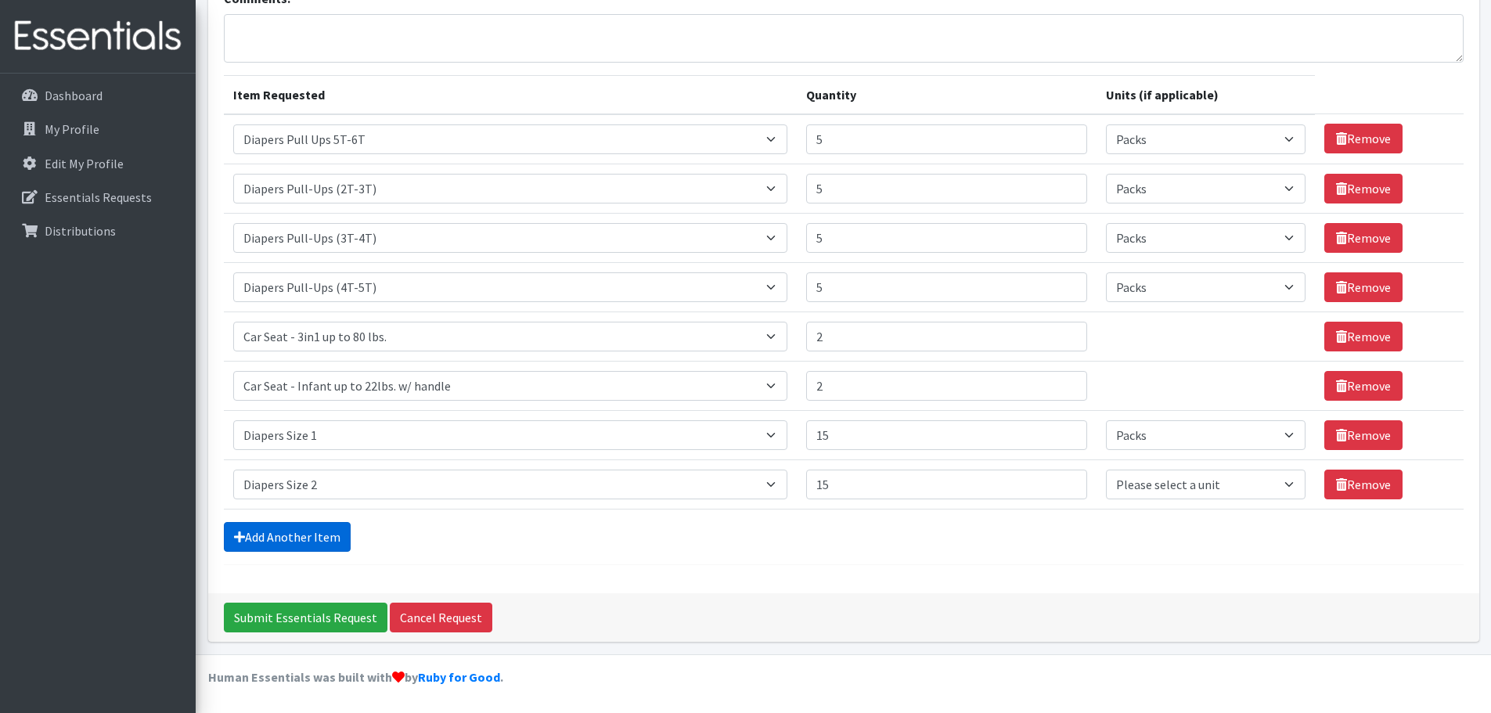
click at [317, 530] on link "Add Another Item" at bounding box center [287, 537] width 127 height 30
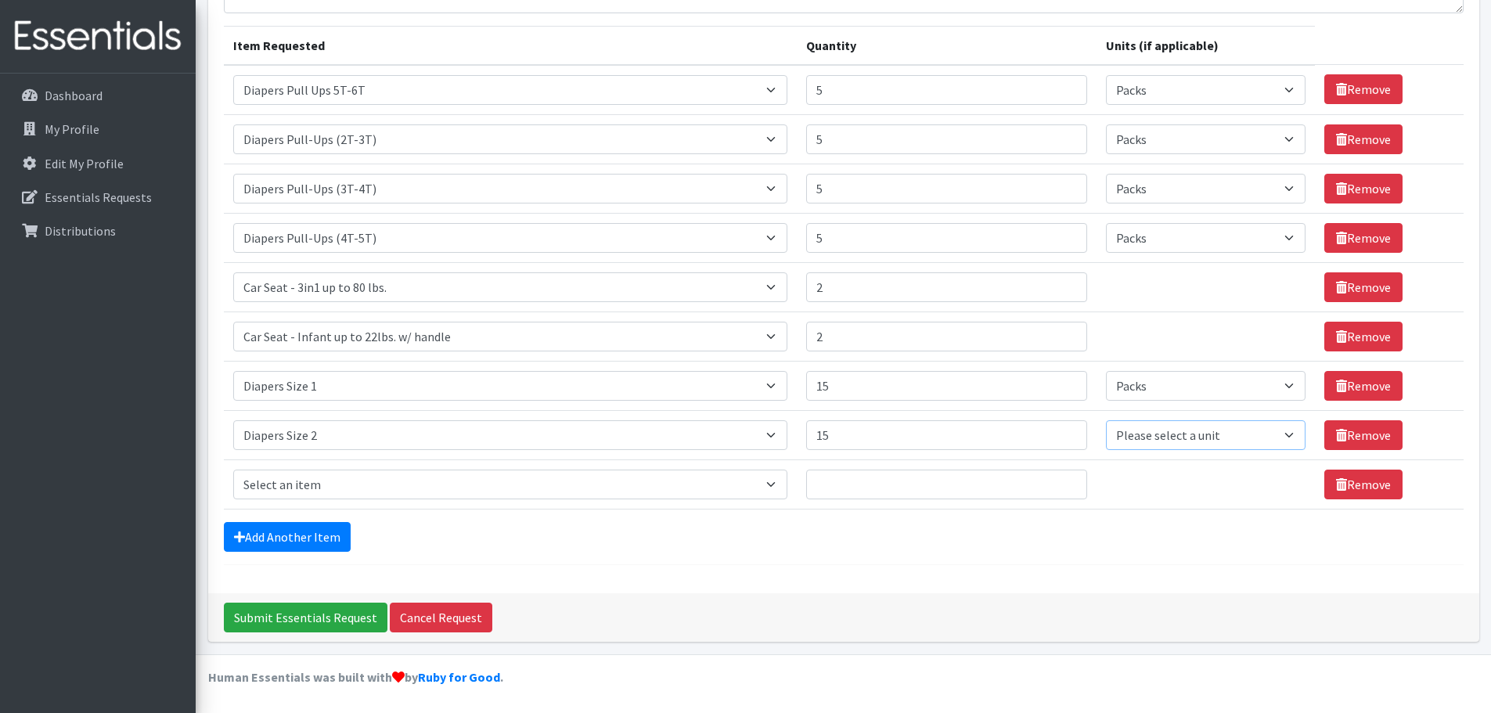
click at [1283, 429] on select "Please select a unit units Packs" at bounding box center [1206, 435] width 200 height 30
select select "Pack"
click at [1106, 420] on select "Please select a unit units Packs" at bounding box center [1206, 435] width 200 height 30
click at [779, 487] on select "Select an item # of Children this order will serve # of Individuals Living in H…" at bounding box center [510, 484] width 554 height 30
drag, startPoint x: 189, startPoint y: 426, endPoint x: 539, endPoint y: 512, distance: 360.9
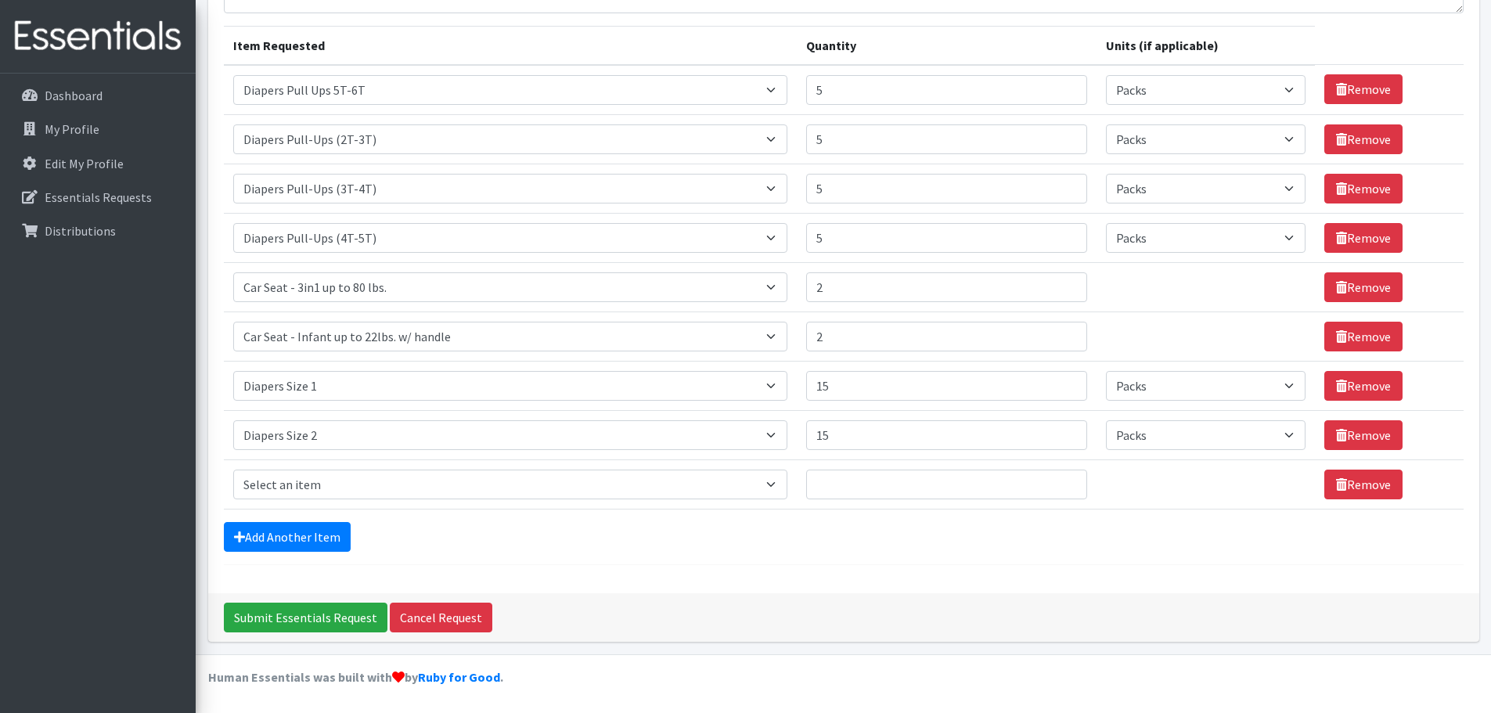
click at [539, 512] on form "Comments: Item Requested Quantity Units (if applicable) Item Requested Select a…" at bounding box center [843, 252] width 1239 height 625
click at [783, 482] on select "Select an item # of Children this order will serve # of Individuals Living in H…" at bounding box center [510, 484] width 554 height 30
select select "1966"
click at [233, 469] on select "Select an item # of Children this order will serve # of Individuals Living in H…" at bounding box center [510, 484] width 554 height 30
click at [962, 492] on input "Quantity" at bounding box center [946, 484] width 281 height 30
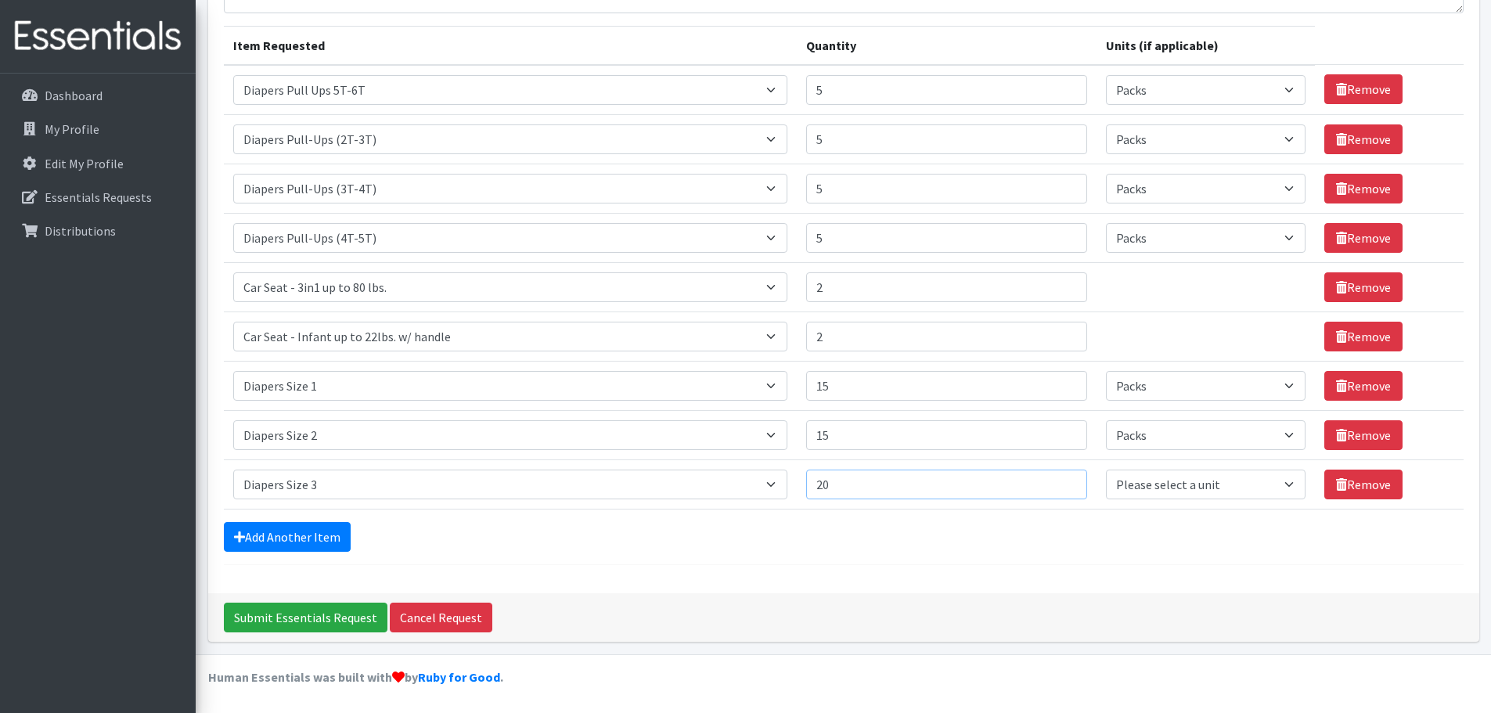
type input "20"
click at [1286, 485] on select "Please select a unit units Packs" at bounding box center [1206, 484] width 200 height 30
select select "Pack"
click at [1106, 469] on select "Please select a unit units Packs" at bounding box center [1206, 484] width 200 height 30
click at [292, 530] on link "Add Another Item" at bounding box center [287, 537] width 127 height 30
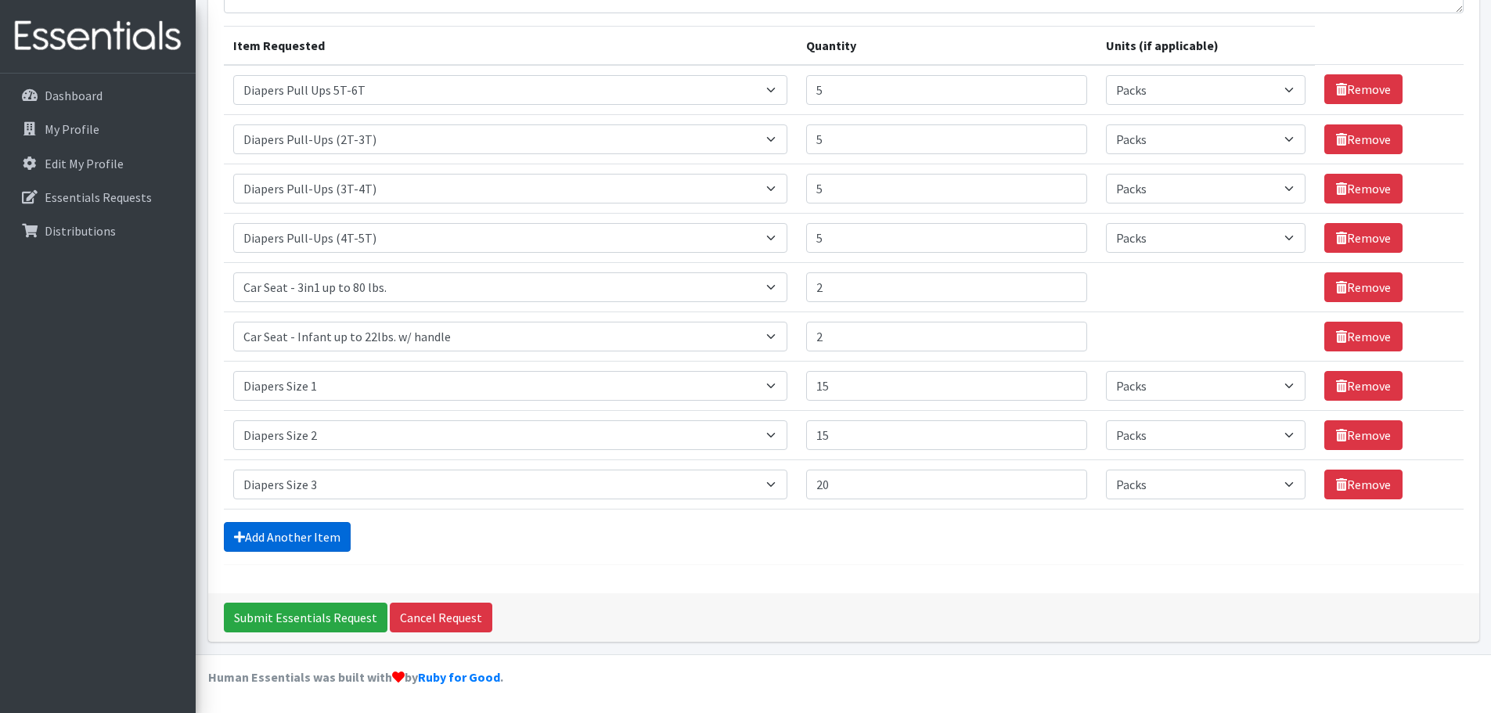
scroll to position [227, 0]
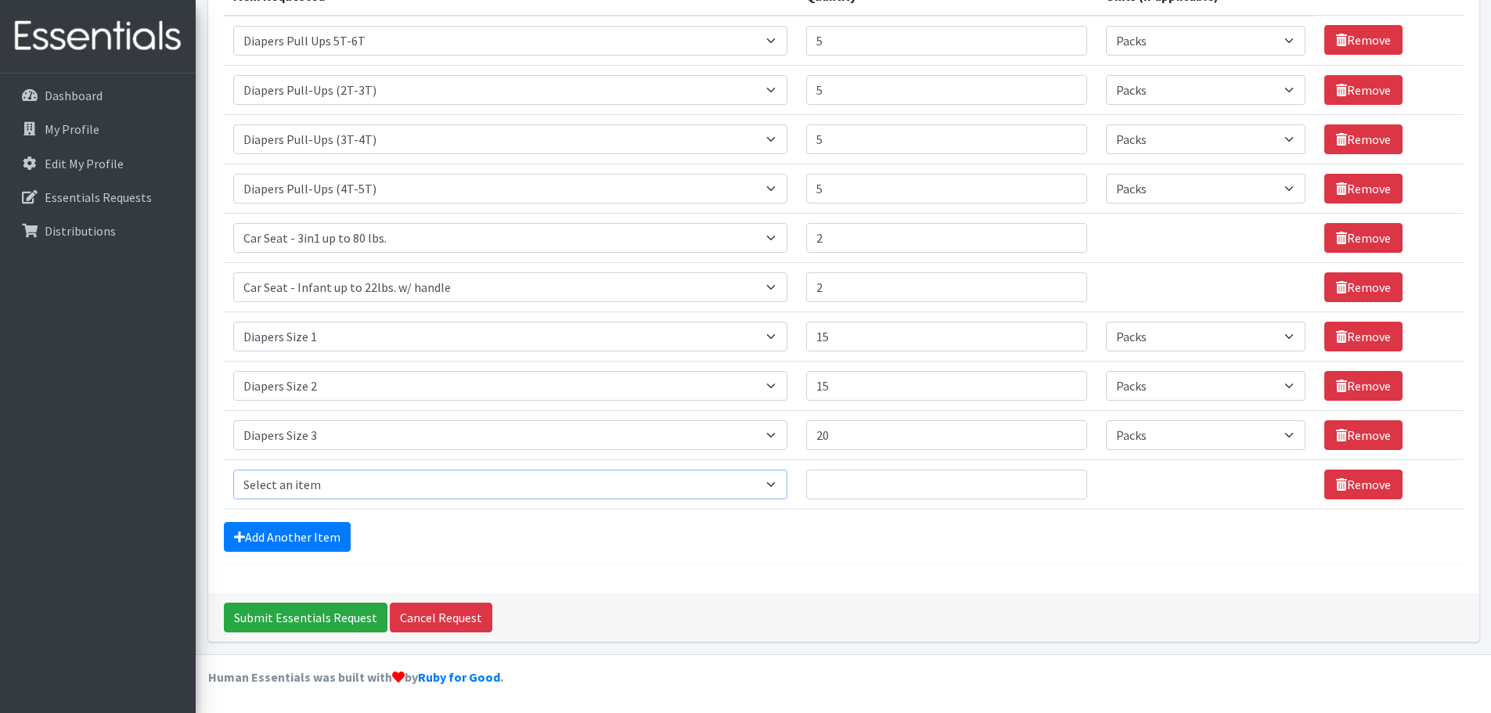
click at [786, 478] on select "Select an item # of Children this order will serve # of Individuals Living in H…" at bounding box center [510, 484] width 554 height 30
select select "1967"
click at [233, 469] on select "Select an item # of Children this order will serve # of Individuals Living in H…" at bounding box center [510, 484] width 554 height 30
click at [837, 484] on input "Quantity" at bounding box center [946, 484] width 281 height 30
type input "20"
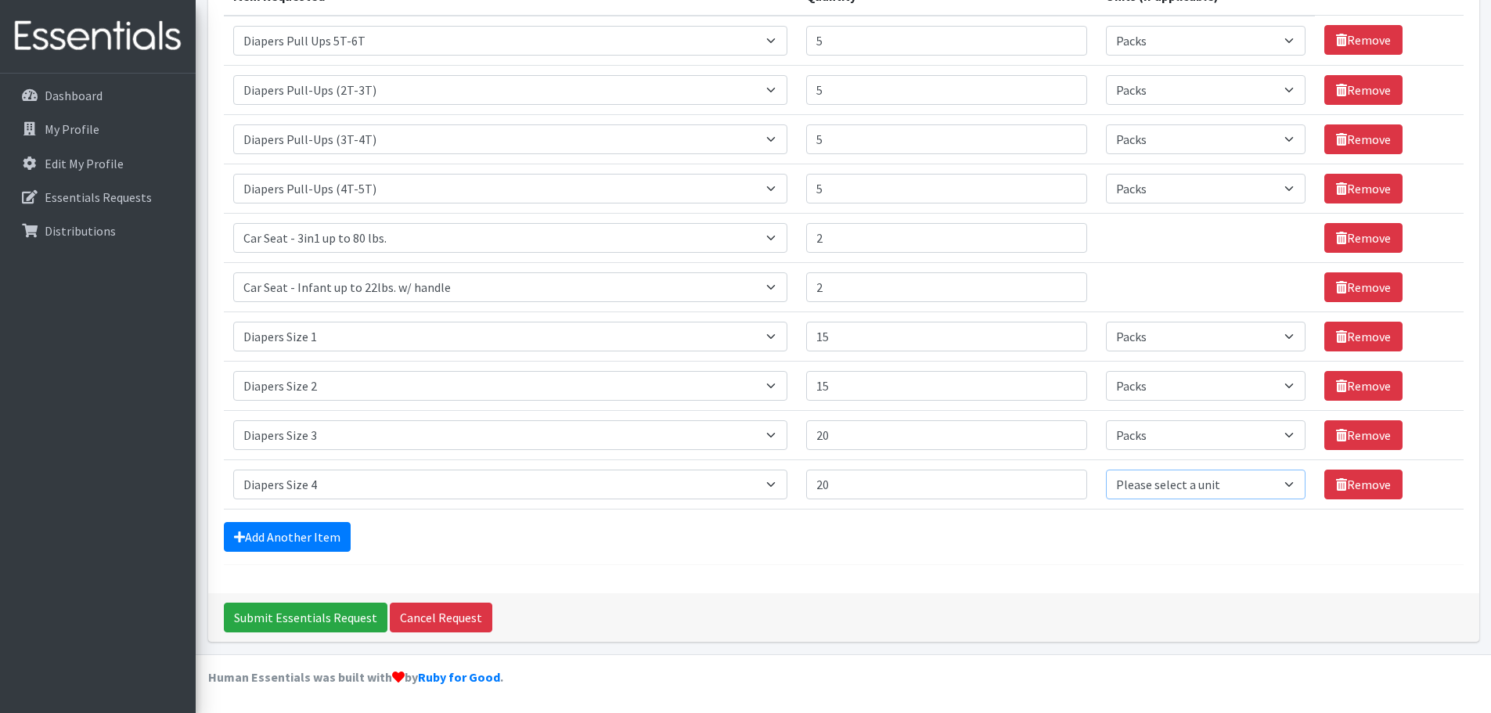
click at [1282, 480] on select "Please select a unit units Packs" at bounding box center [1206, 484] width 200 height 30
select select "Pack"
click at [1106, 469] on select "Please select a unit units Packs" at bounding box center [1206, 484] width 200 height 30
click at [279, 538] on link "Add Another Item" at bounding box center [287, 537] width 127 height 30
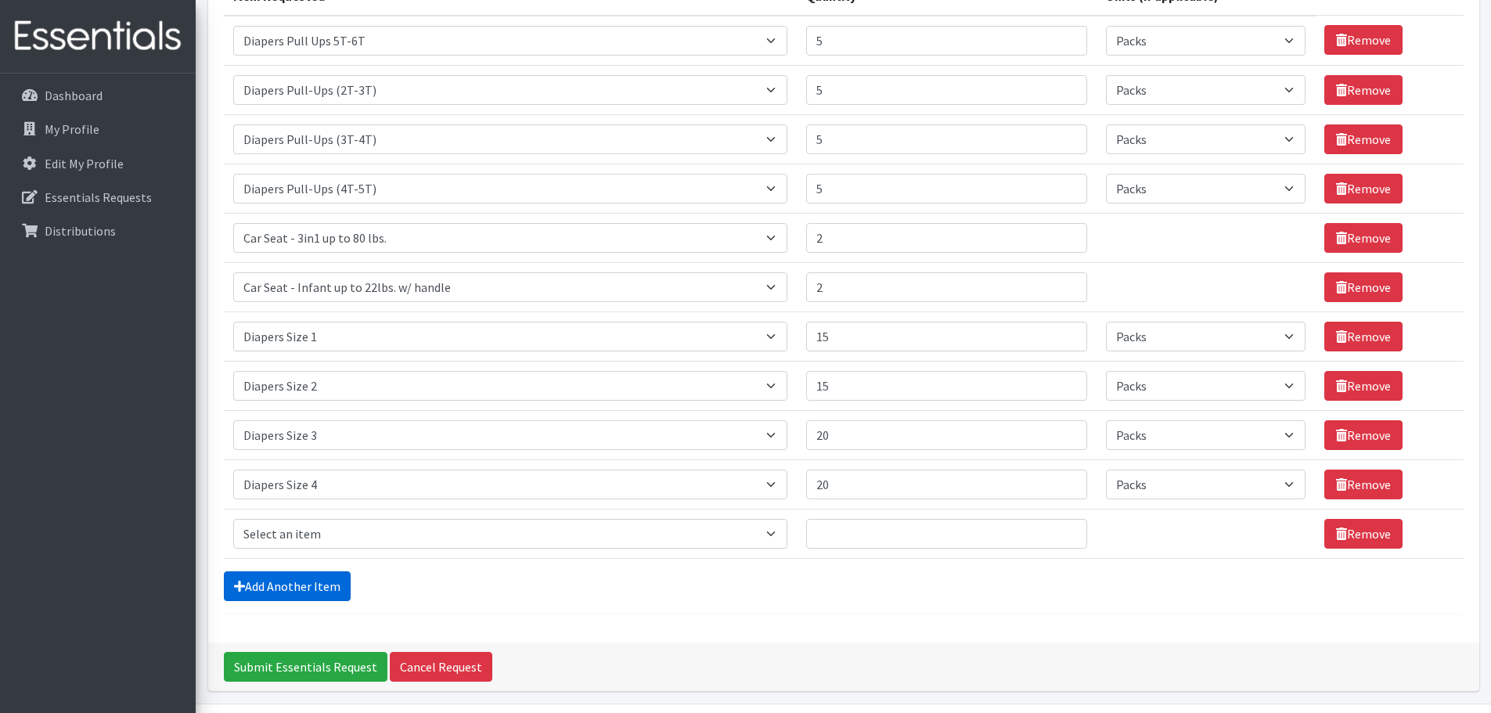
scroll to position [276, 0]
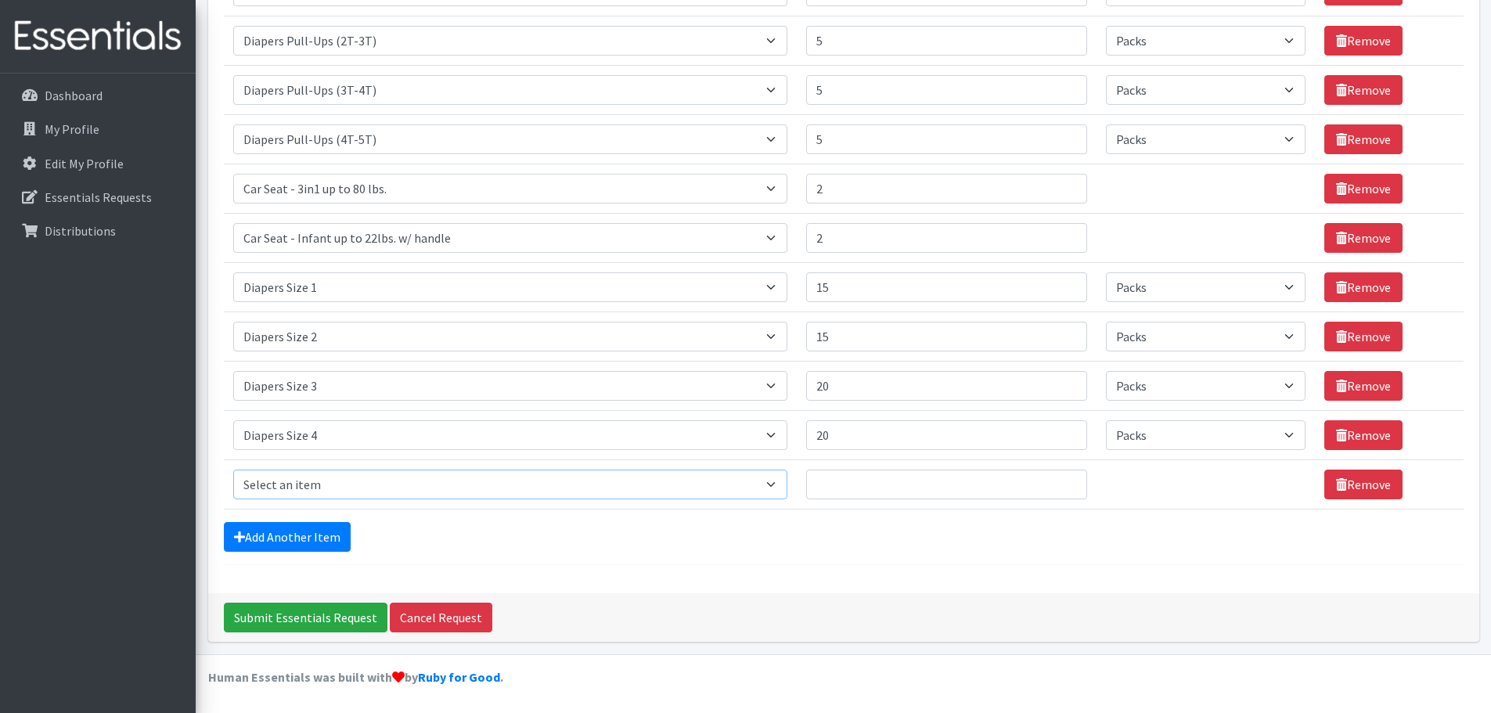
click at [775, 480] on select "Select an item # of Children this order will serve # of Individuals Living in H…" at bounding box center [510, 484] width 554 height 30
select select "1968"
click at [233, 469] on select "Select an item # of Children this order will serve # of Individuals Living in H…" at bounding box center [510, 484] width 554 height 30
type input "1"
click at [1065, 480] on input "1" at bounding box center [946, 484] width 281 height 30
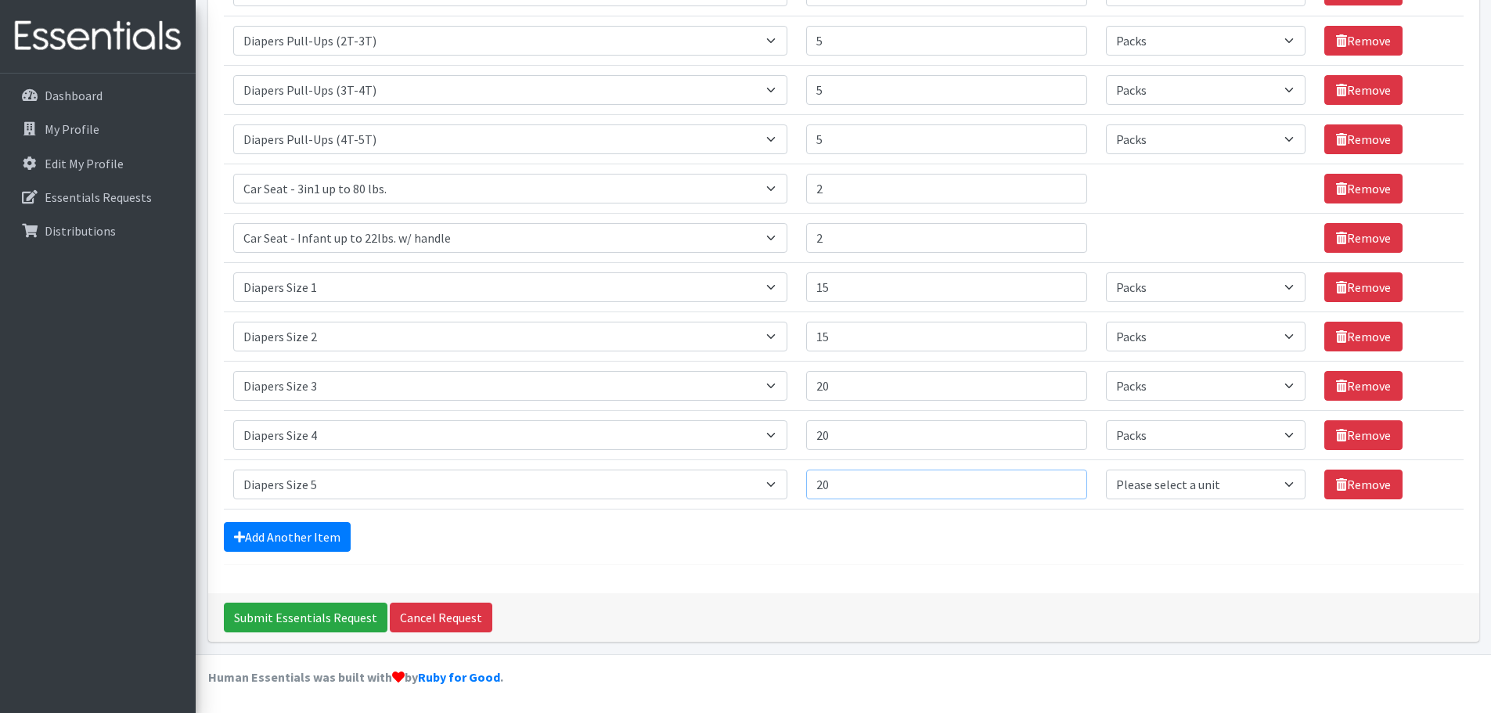
type input "20"
click at [1282, 481] on select "Please select a unit units Packs" at bounding box center [1206, 484] width 200 height 30
select select "Pack"
click at [1106, 469] on select "Please select a unit units Packs" at bounding box center [1206, 484] width 200 height 30
click at [984, 525] on div "Add Another Item" at bounding box center [843, 537] width 1239 height 30
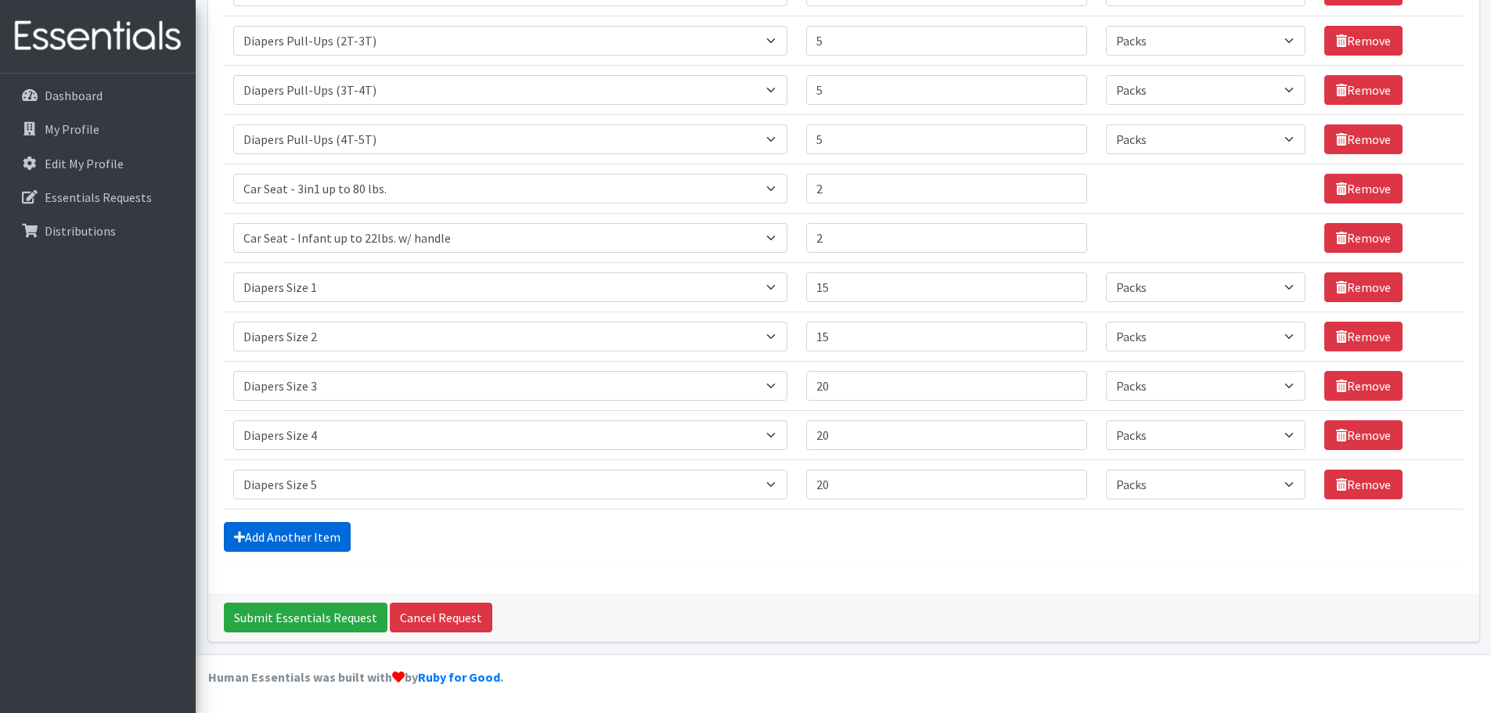
click at [295, 543] on link "Add Another Item" at bounding box center [287, 537] width 127 height 30
click at [780, 486] on select "Select an item # of Children this order will serve # of Individuals Living in H…" at bounding box center [510, 484] width 554 height 30
select select "1969"
click at [233, 469] on select "Select an item # of Children this order will serve # of Individuals Living in H…" at bounding box center [510, 484] width 554 height 30
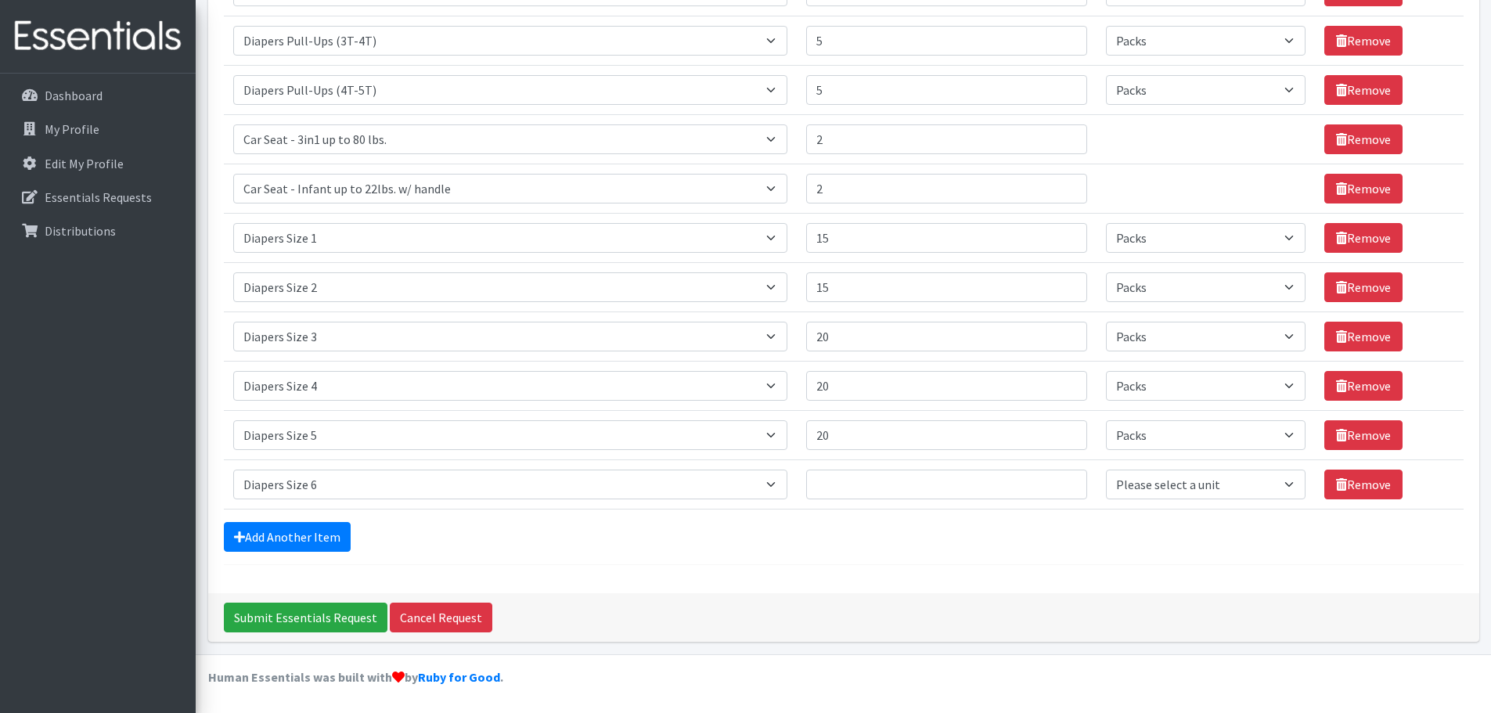
click at [854, 463] on td "Quantity" at bounding box center [947, 483] width 300 height 49
click at [845, 476] on input "Quantity" at bounding box center [946, 484] width 281 height 30
type input "25"
click at [1287, 486] on select "Please select a unit units Packs" at bounding box center [1206, 484] width 200 height 30
select select "Pack"
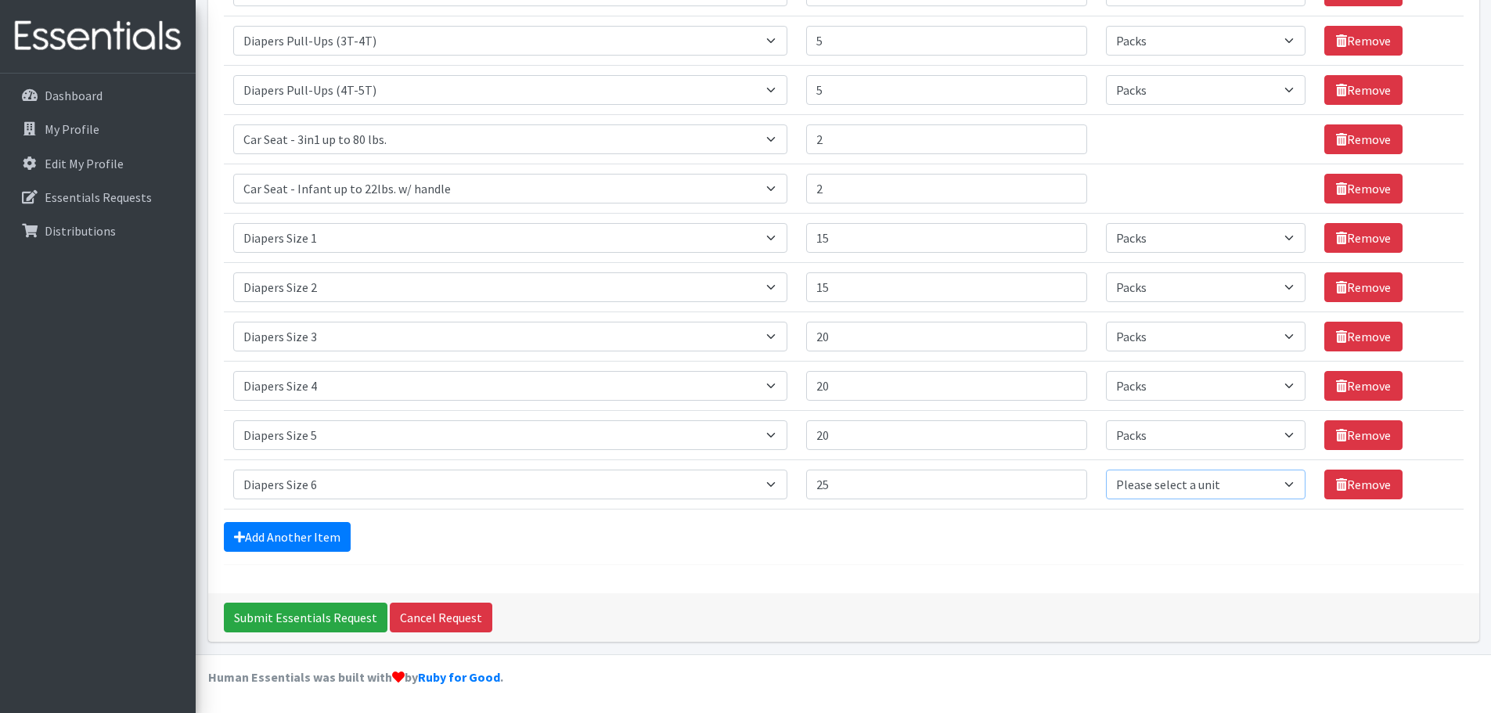
click at [1106, 469] on select "Please select a unit units Packs" at bounding box center [1206, 484] width 200 height 30
click at [322, 537] on link "Add Another Item" at bounding box center [287, 537] width 127 height 30
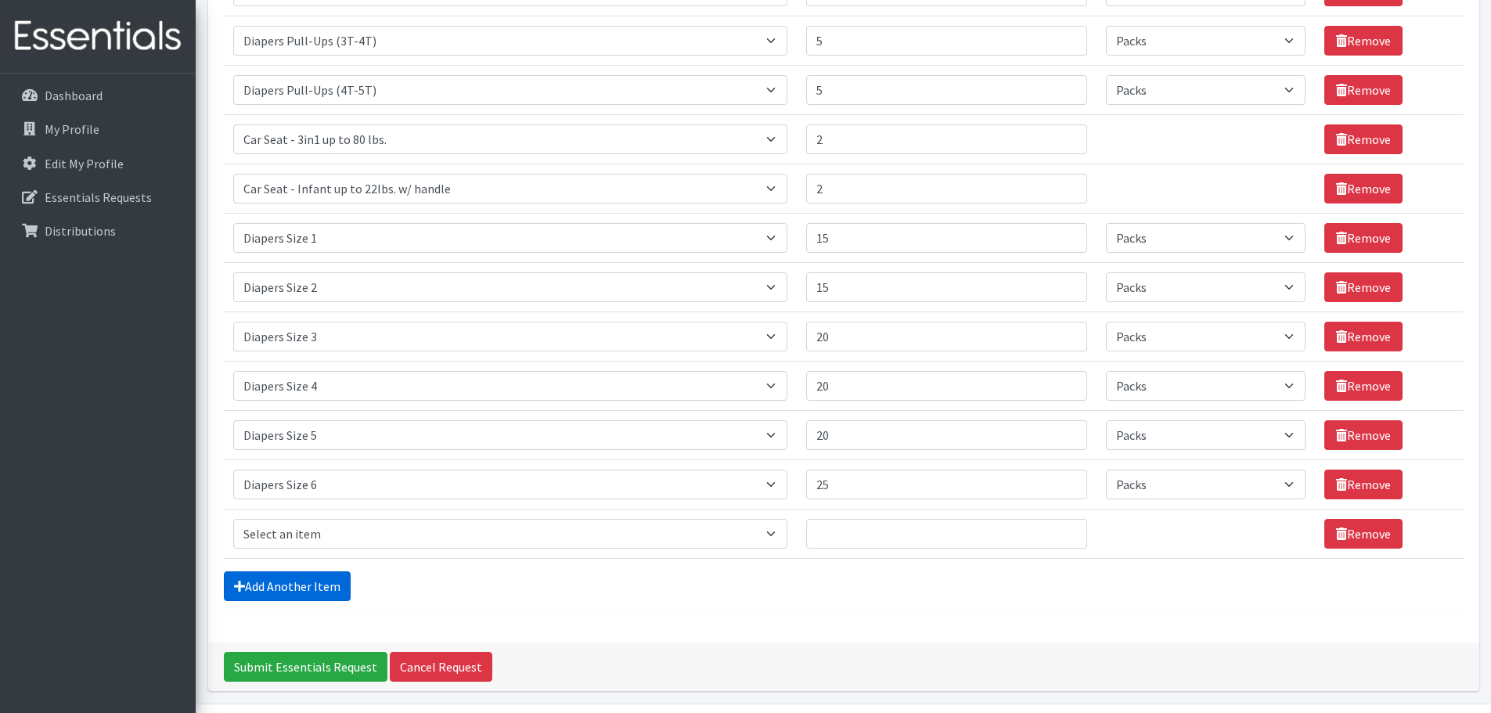
scroll to position [375, 0]
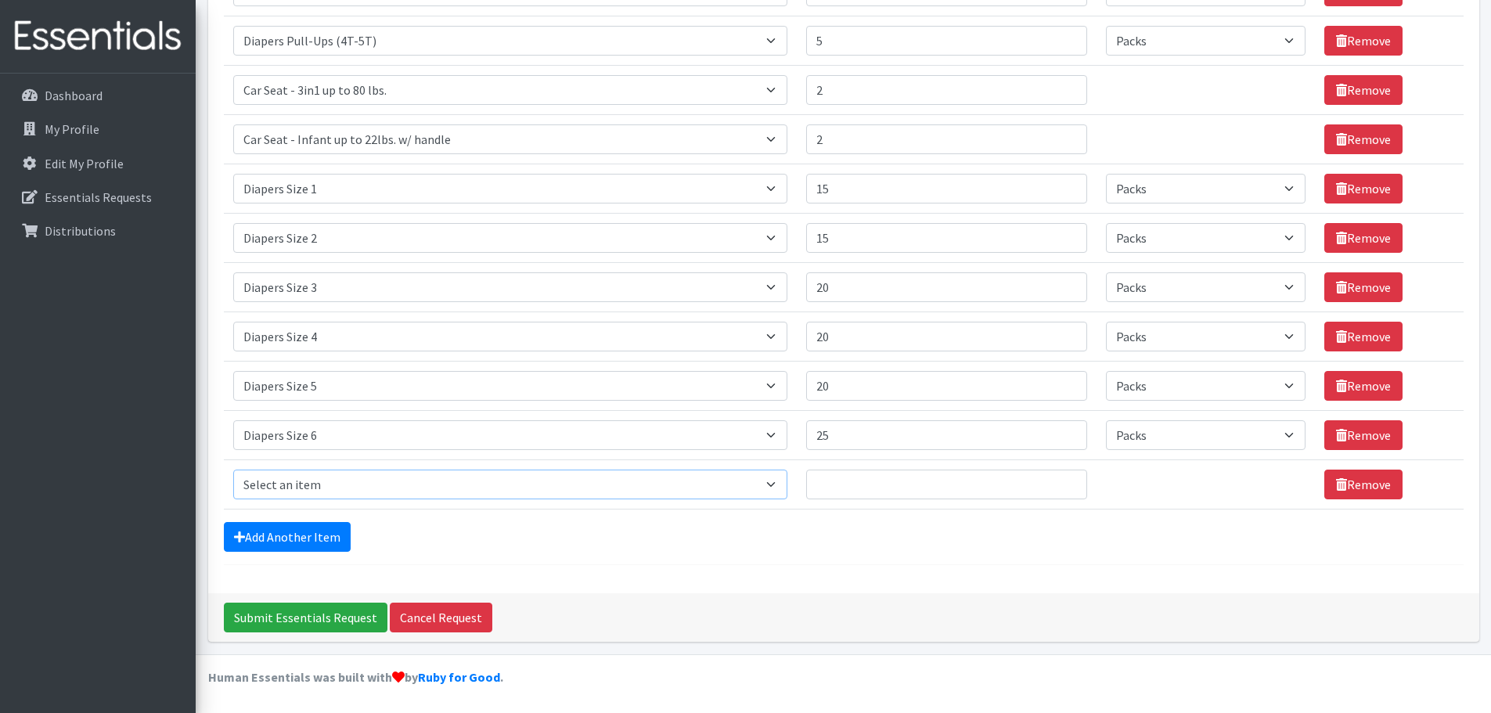
click at [777, 479] on select "Select an item # of Children this order will serve # of Individuals Living in H…" at bounding box center [510, 484] width 554 height 30
select select "1970"
click at [233, 469] on select "Select an item # of Children this order will serve # of Individuals Living in H…" at bounding box center [510, 484] width 554 height 30
click at [854, 476] on input "Quantity" at bounding box center [946, 484] width 281 height 30
type input "10"
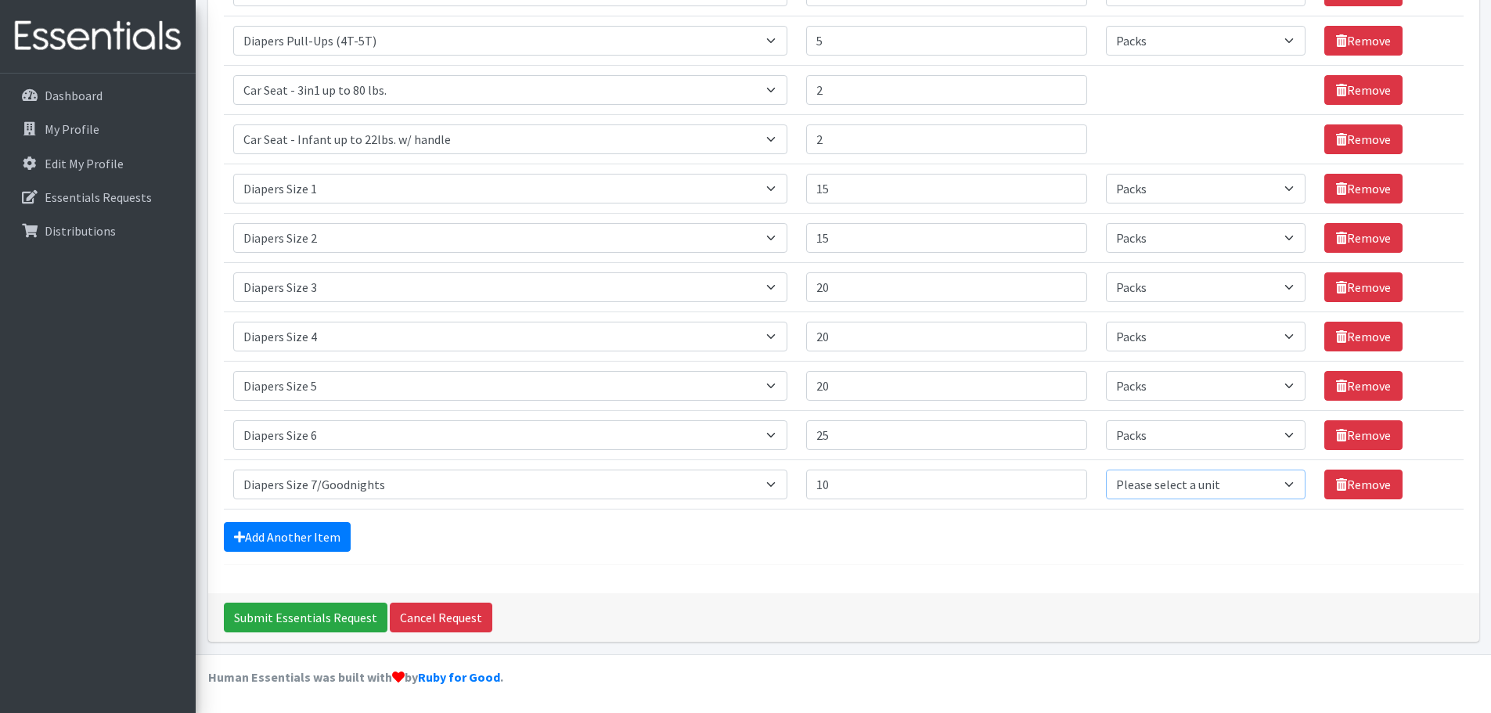
click at [1279, 481] on select "Please select a unit units Packs" at bounding box center [1206, 484] width 200 height 30
select select "Pack"
click at [1106, 469] on select "Please select a unit units Packs" at bounding box center [1206, 484] width 200 height 30
click at [1112, 556] on form "Comments: Item Requested Quantity Units (if applicable) Item Requested Select a…" at bounding box center [843, 154] width 1239 height 822
